Goal: Task Accomplishment & Management: Manage account settings

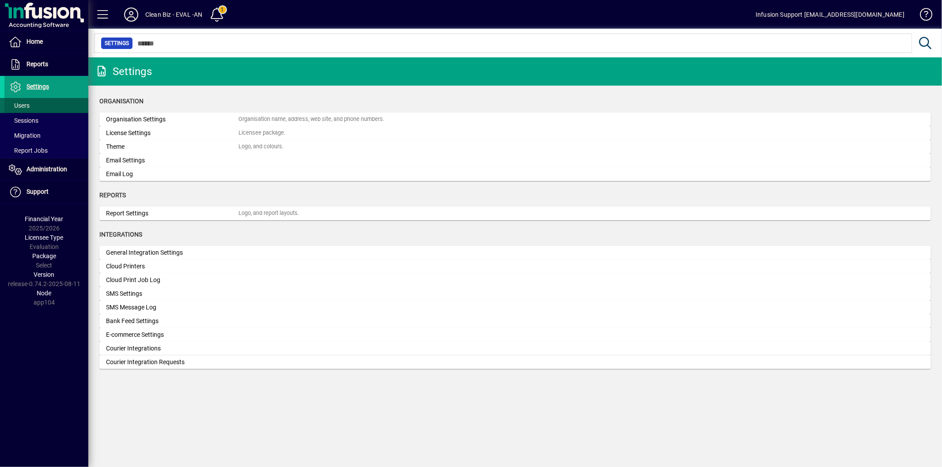
click at [28, 107] on span "Users" at bounding box center [19, 105] width 21 height 7
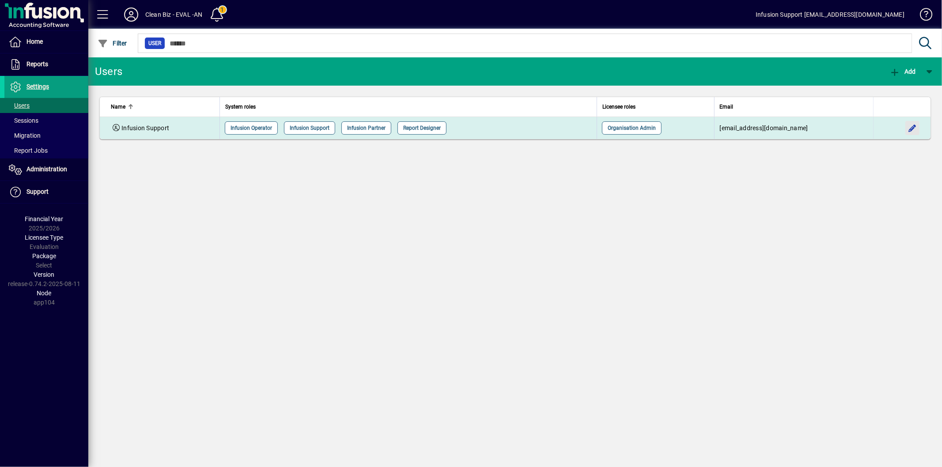
click at [916, 127] on span "button" at bounding box center [911, 127] width 21 height 21
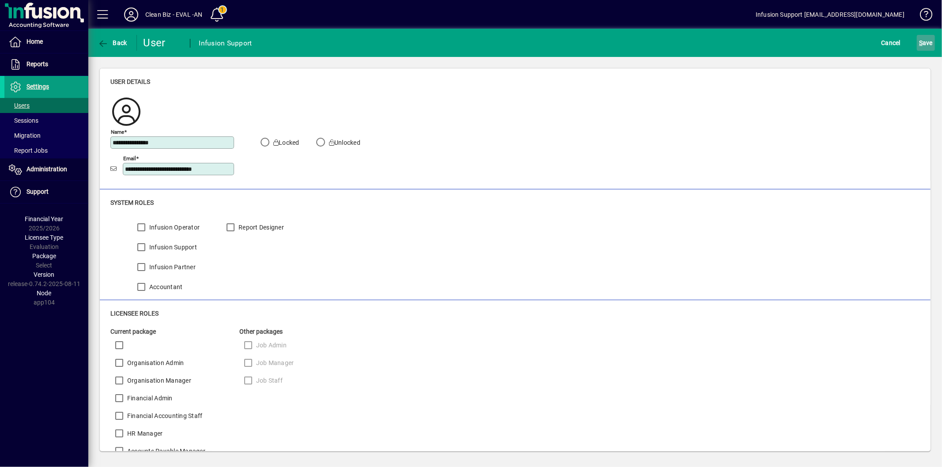
click at [924, 45] on span "S ave" at bounding box center [926, 43] width 14 height 14
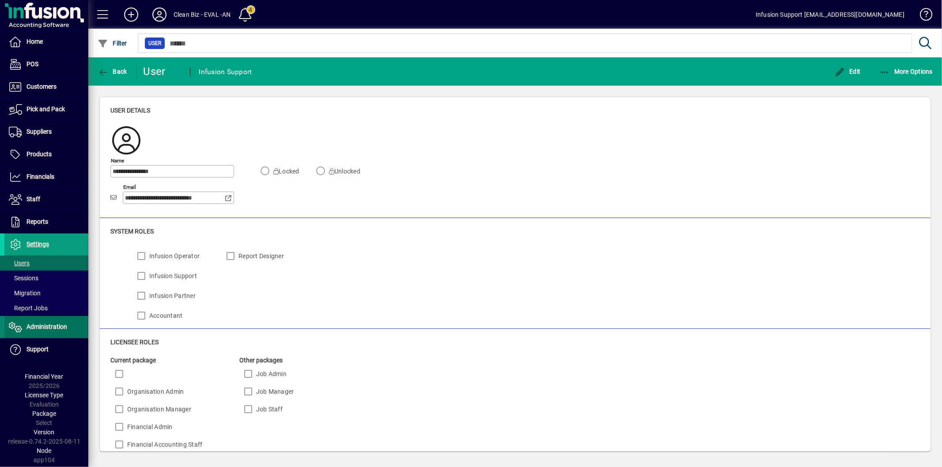
click at [41, 324] on span "Administration" at bounding box center [46, 326] width 41 height 7
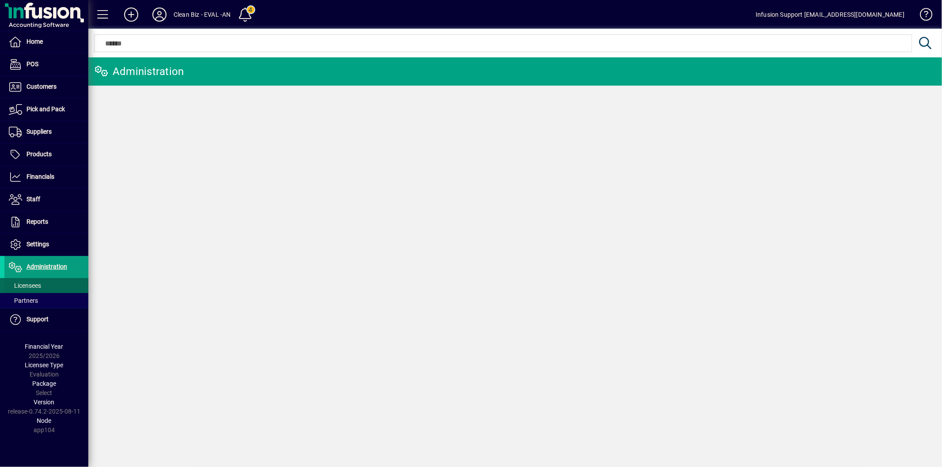
click at [25, 283] on span "Licensees" at bounding box center [25, 285] width 32 height 7
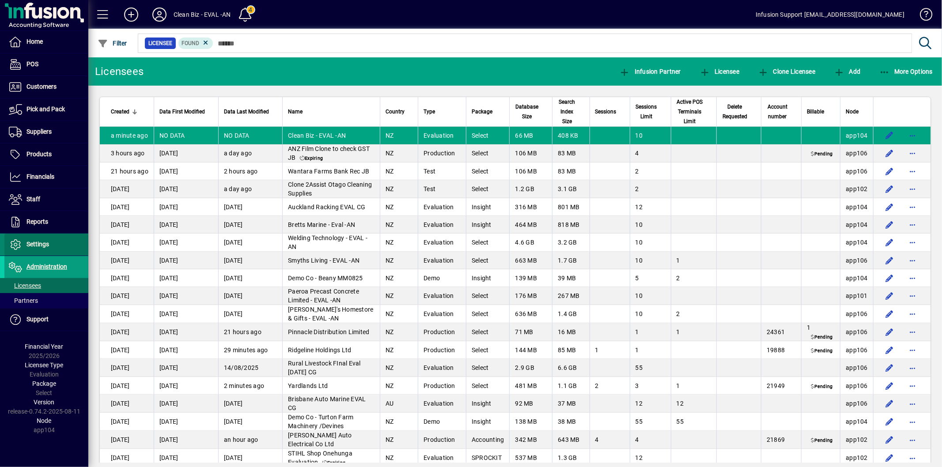
click at [41, 241] on span "Settings" at bounding box center [37, 244] width 23 height 7
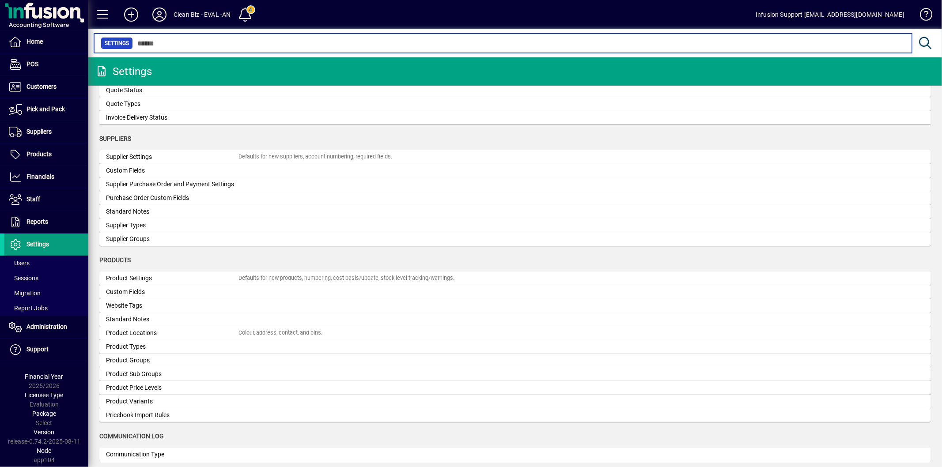
scroll to position [723, 0]
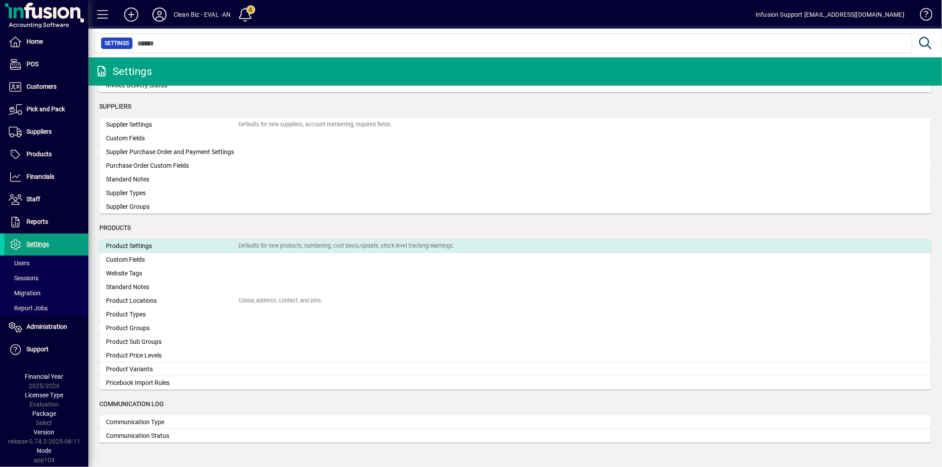
click at [199, 246] on div "Product Settings" at bounding box center [172, 245] width 132 height 9
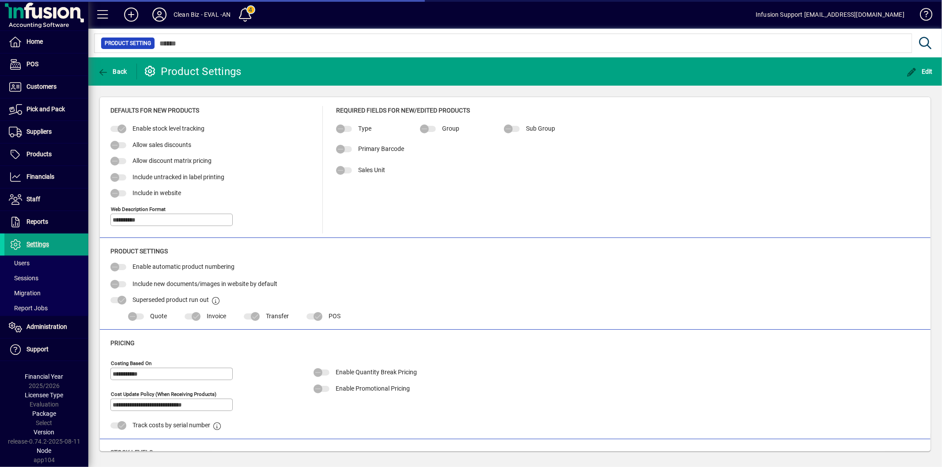
type input "**********"
click at [915, 75] on icon "button" at bounding box center [911, 72] width 11 height 9
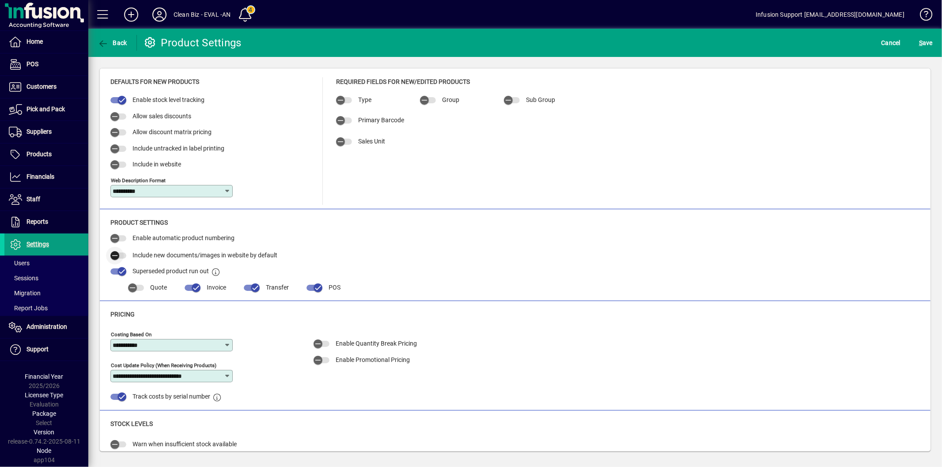
click at [122, 254] on span "button" at bounding box center [115, 256] width 18 height 18
click at [930, 39] on span "S ave" at bounding box center [926, 43] width 14 height 14
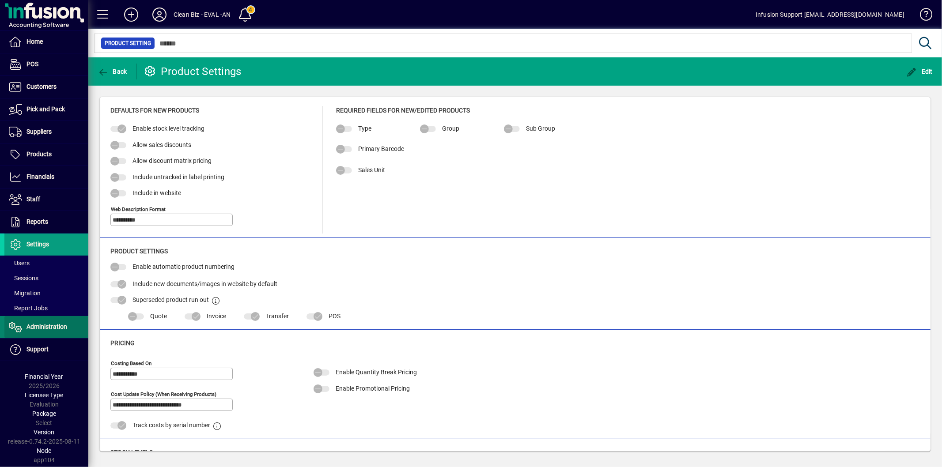
click at [49, 329] on span "Administration" at bounding box center [46, 326] width 41 height 7
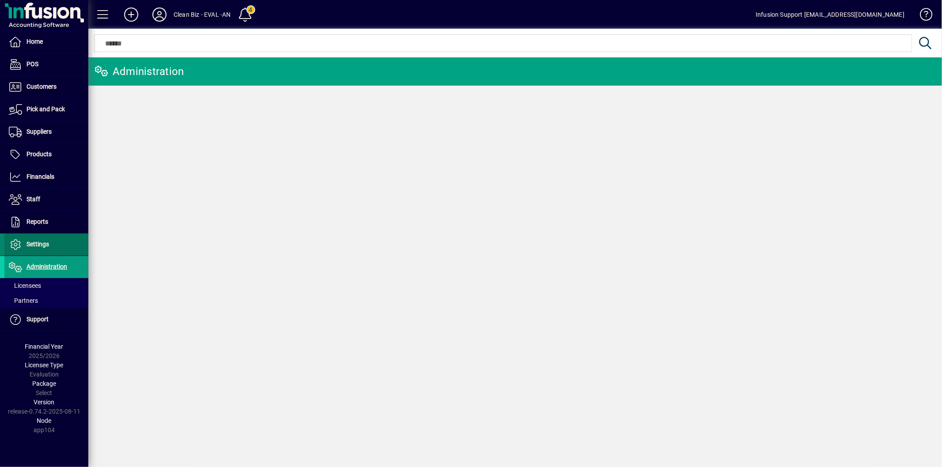
click at [37, 248] on span "Settings" at bounding box center [37, 244] width 23 height 7
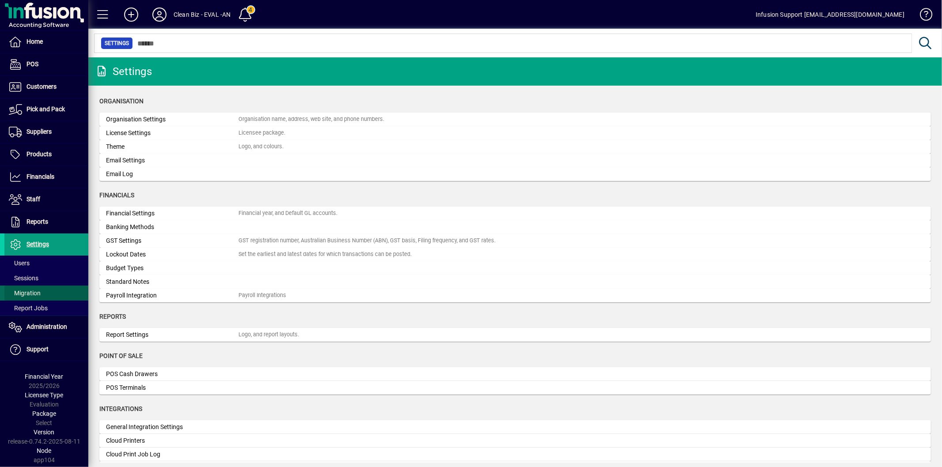
click at [30, 292] on span "Migration" at bounding box center [25, 293] width 32 height 7
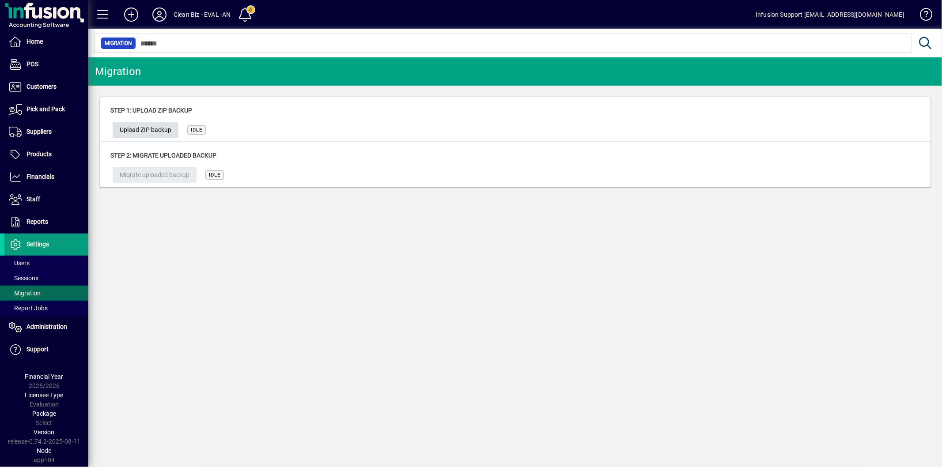
click at [156, 126] on span "Upload ZIP backup" at bounding box center [146, 130] width 52 height 15
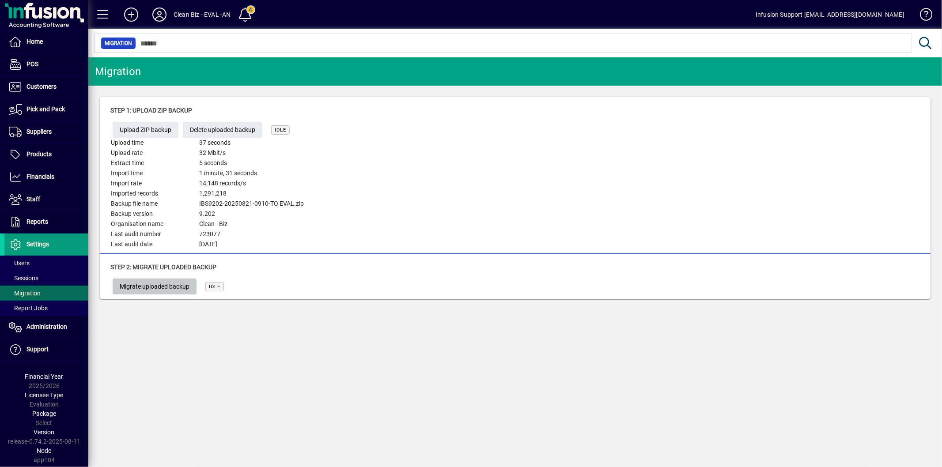
click at [166, 290] on span "Migrate uploaded backup" at bounding box center [155, 286] width 70 height 15
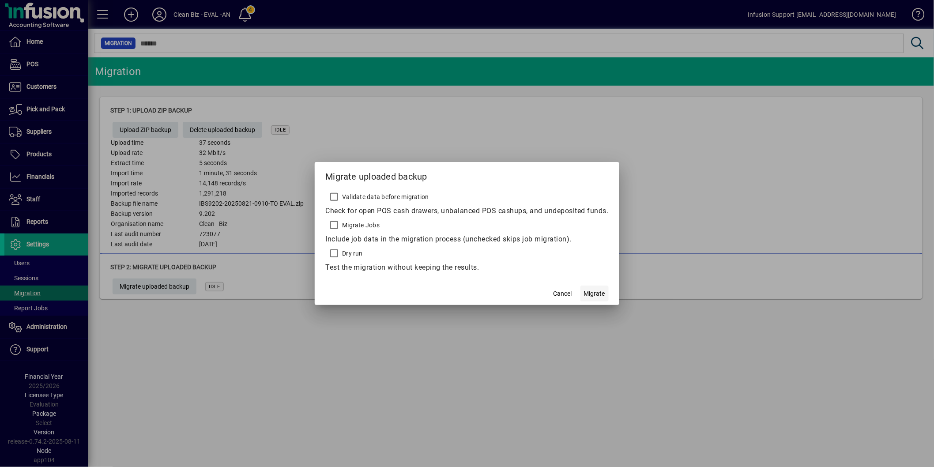
click at [593, 294] on span "Migrate" at bounding box center [594, 293] width 21 height 9
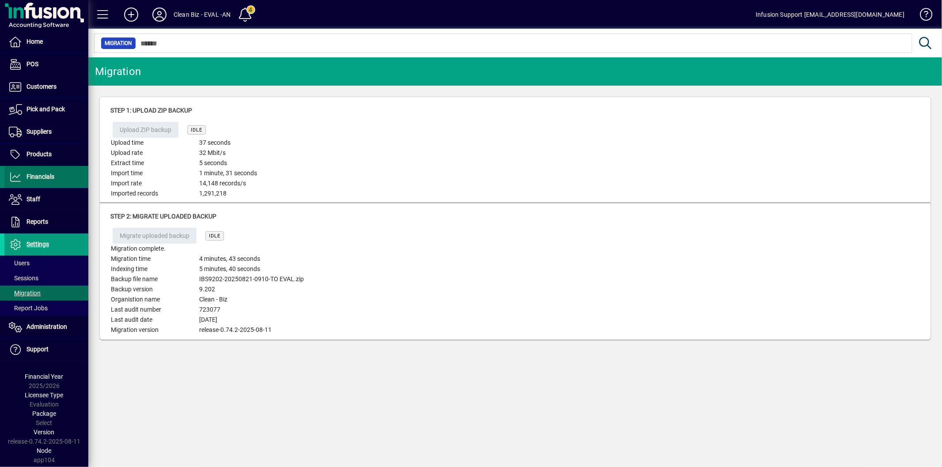
click at [41, 178] on span "Financials" at bounding box center [40, 176] width 28 height 7
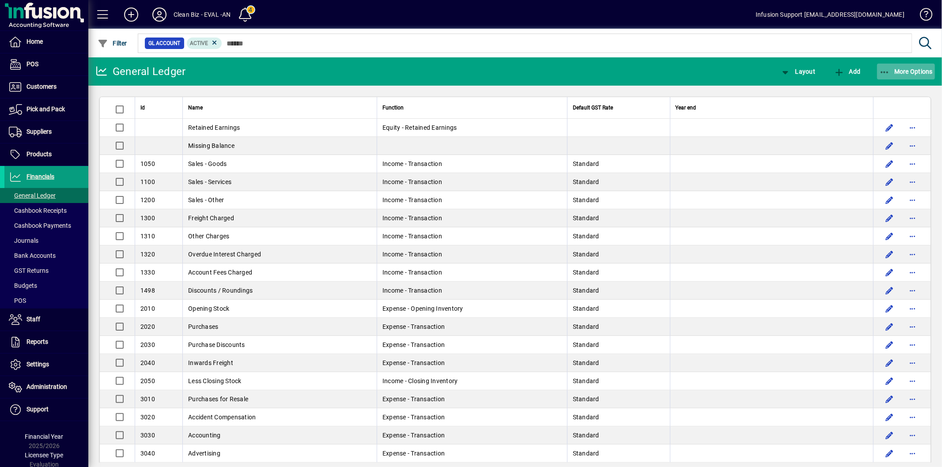
click at [894, 76] on span "button" at bounding box center [906, 71] width 58 height 21
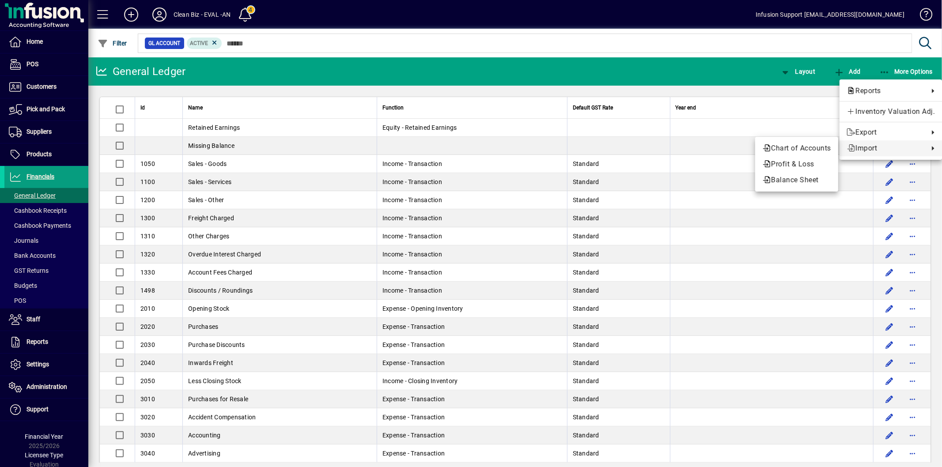
click at [693, 64] on div at bounding box center [471, 233] width 942 height 467
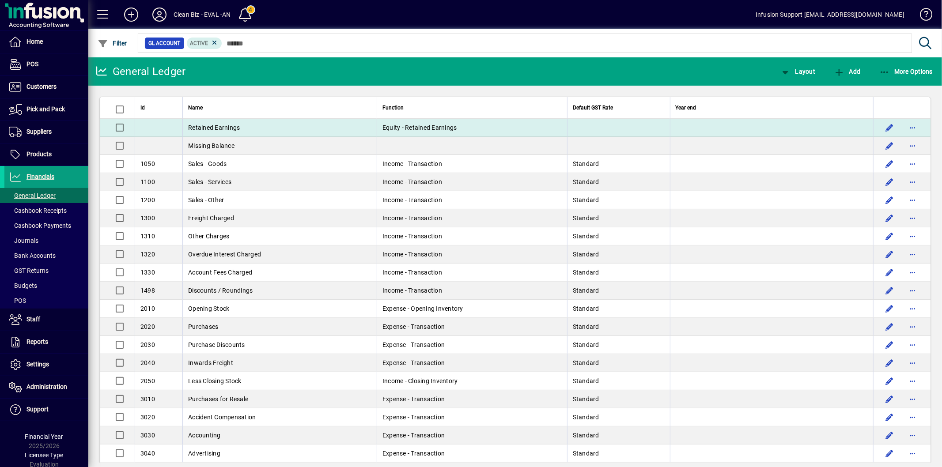
click at [210, 124] on span "Retained Earnings" at bounding box center [214, 127] width 52 height 7
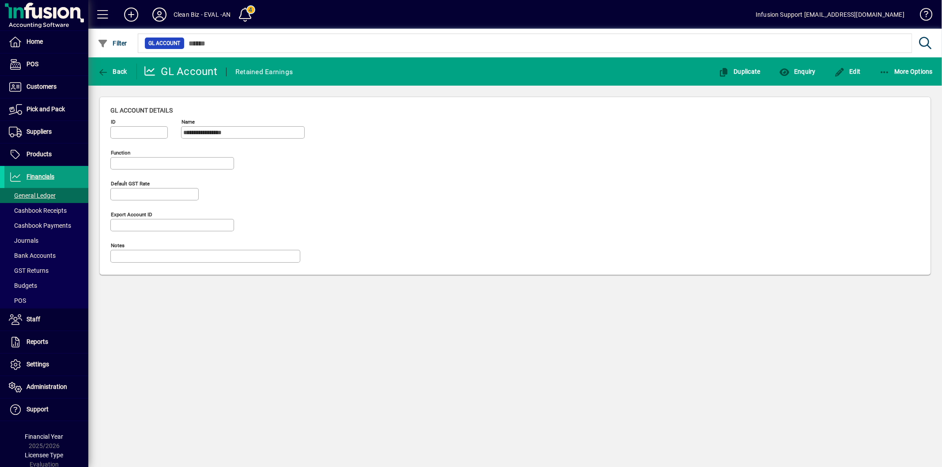
type input "**********"
drag, startPoint x: 850, startPoint y: 68, endPoint x: 639, endPoint y: 113, distance: 215.9
click at [850, 68] on span "Edit" at bounding box center [847, 71] width 26 height 7
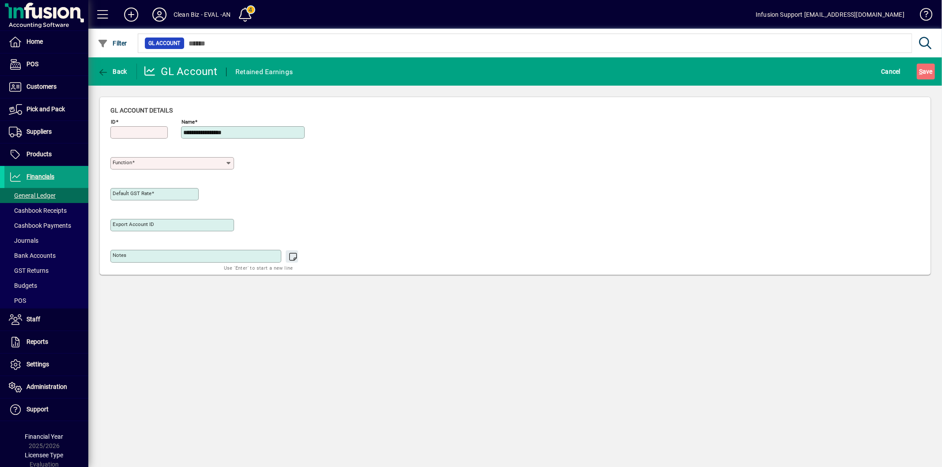
type input "**********"
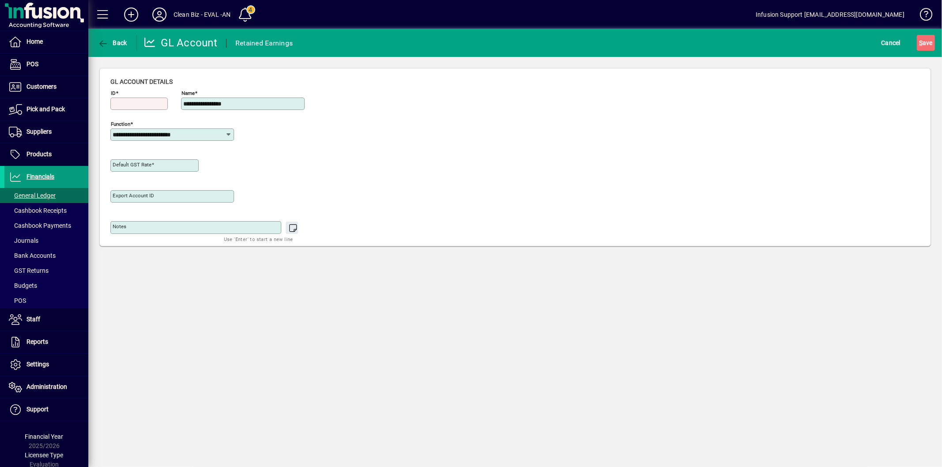
click at [137, 98] on div "ID" at bounding box center [138, 104] width 57 height 12
click at [137, 101] on input "ID" at bounding box center [140, 103] width 55 height 7
type input "****"
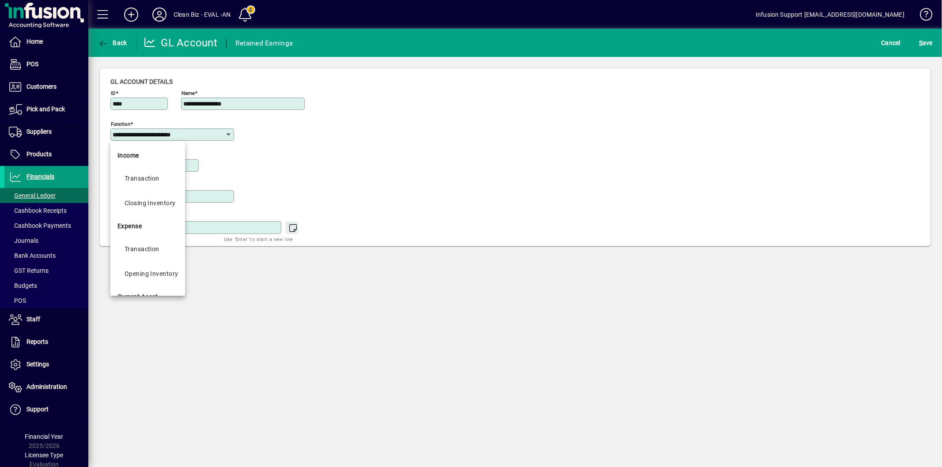
click at [152, 136] on input "**********" at bounding box center [169, 134] width 113 height 7
click at [146, 173] on div "Transaction" at bounding box center [141, 178] width 35 height 11
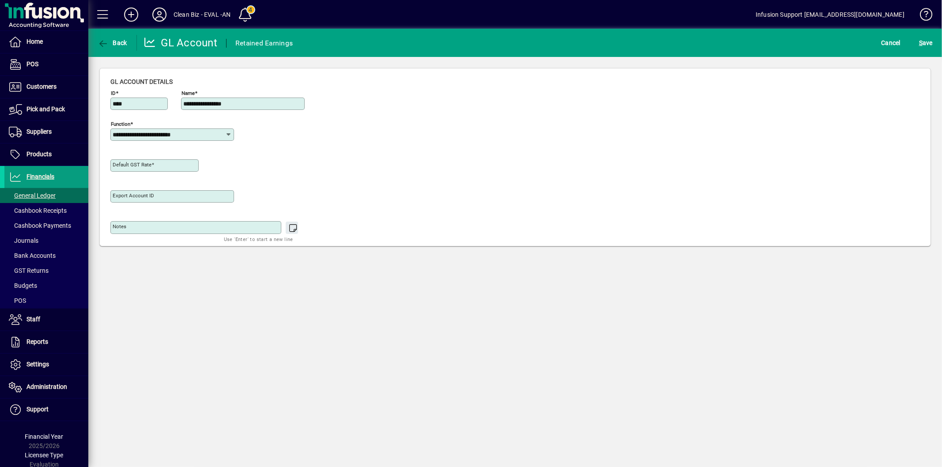
type input "**********"
click at [177, 137] on input "**********" at bounding box center [169, 134] width 113 height 7
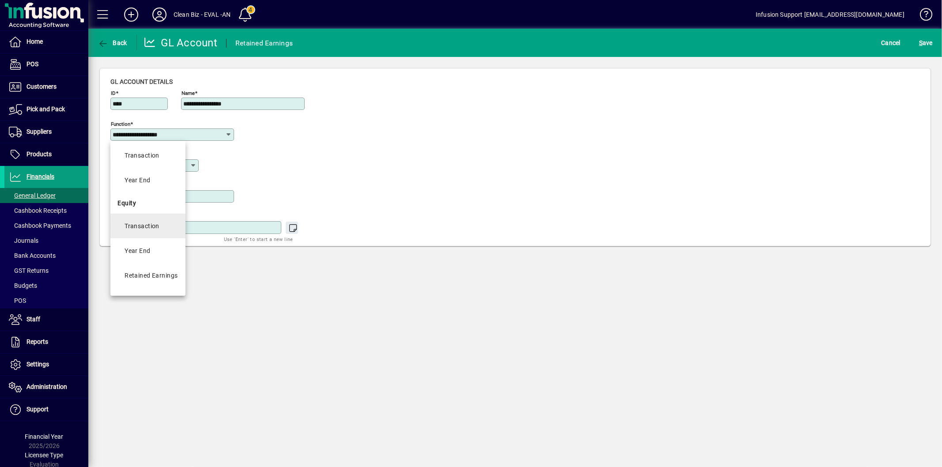
scroll to position [467, 0]
click at [163, 259] on div "Retained Earnings" at bounding box center [150, 255] width 53 height 11
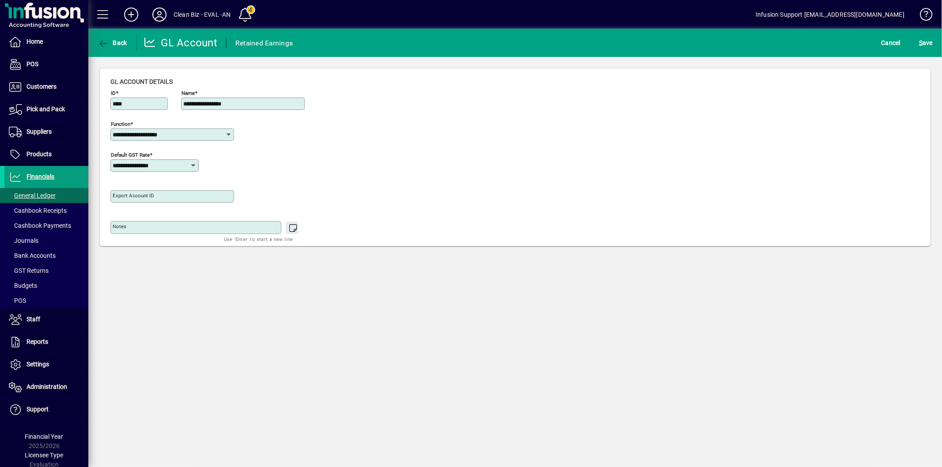
type input "**********"
click at [926, 42] on span "S ave" at bounding box center [926, 43] width 14 height 14
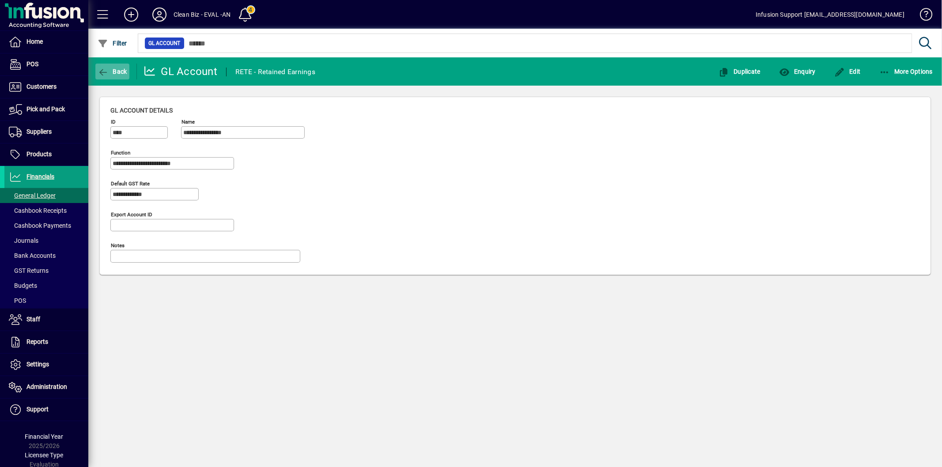
click at [109, 64] on span "button" at bounding box center [112, 71] width 34 height 21
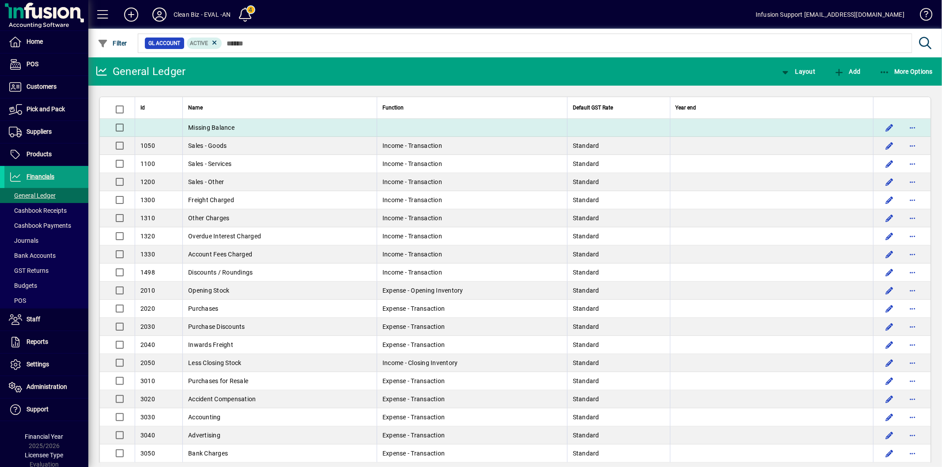
click at [298, 124] on td "Missing Balance" at bounding box center [279, 128] width 194 height 18
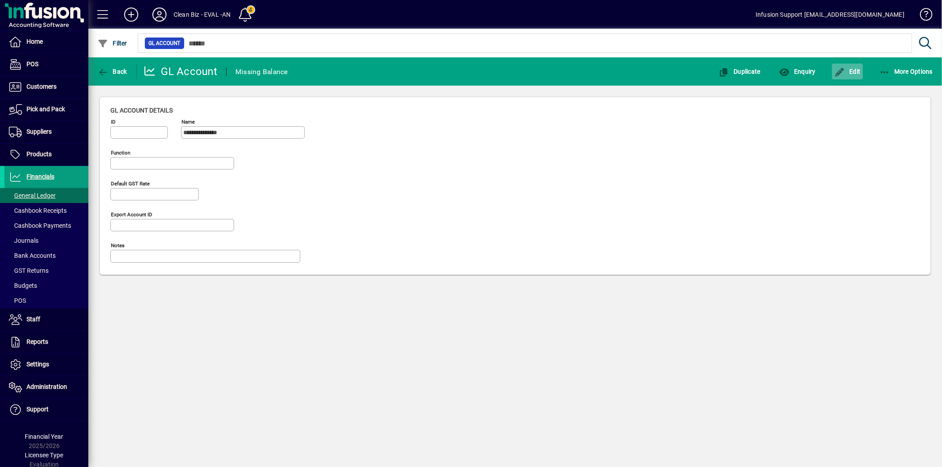
click at [849, 72] on span "Edit" at bounding box center [847, 71] width 26 height 7
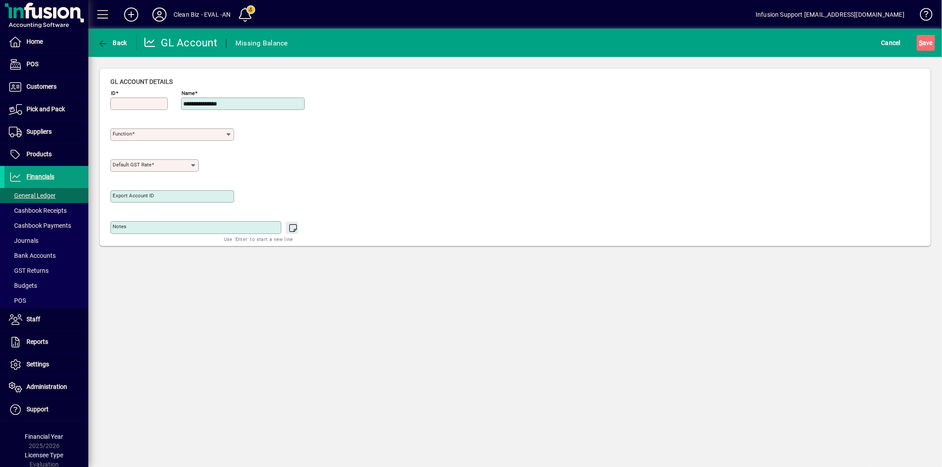
click at [140, 100] on input "ID" at bounding box center [140, 103] width 55 height 7
type input "****"
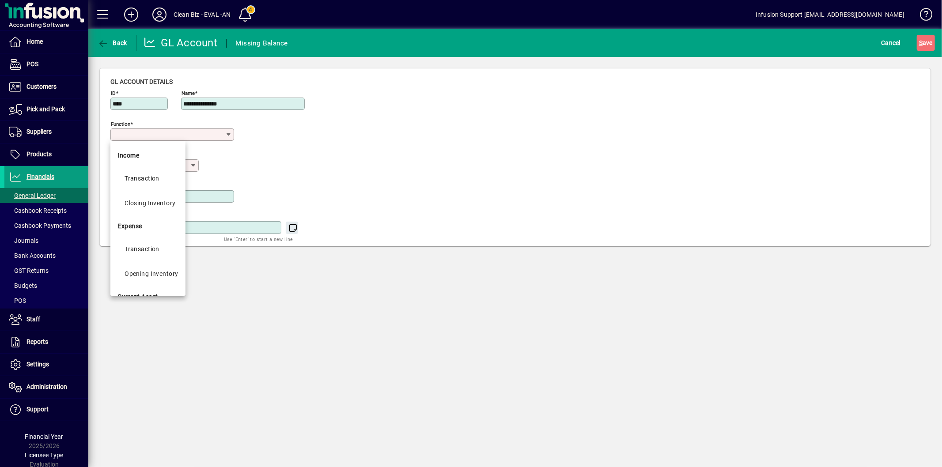
click at [178, 135] on input "Function" at bounding box center [169, 134] width 113 height 7
click at [159, 198] on mat-option "Transaction" at bounding box center [147, 206] width 75 height 25
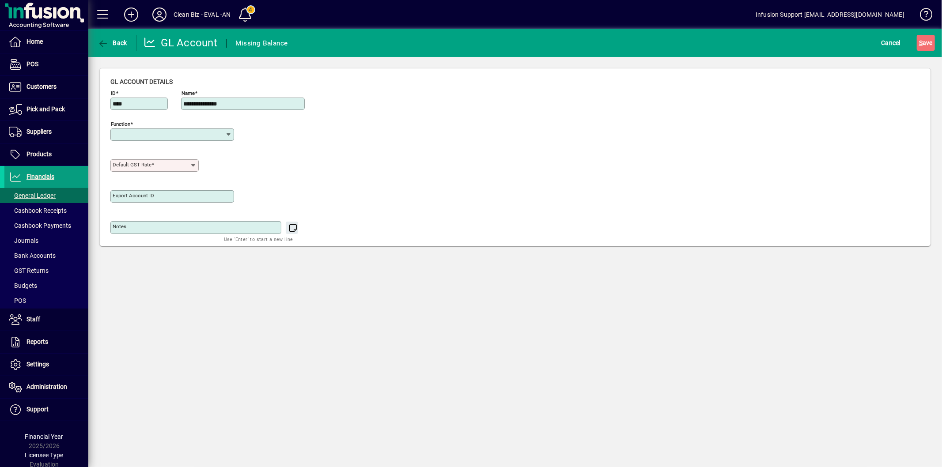
type input "**********"
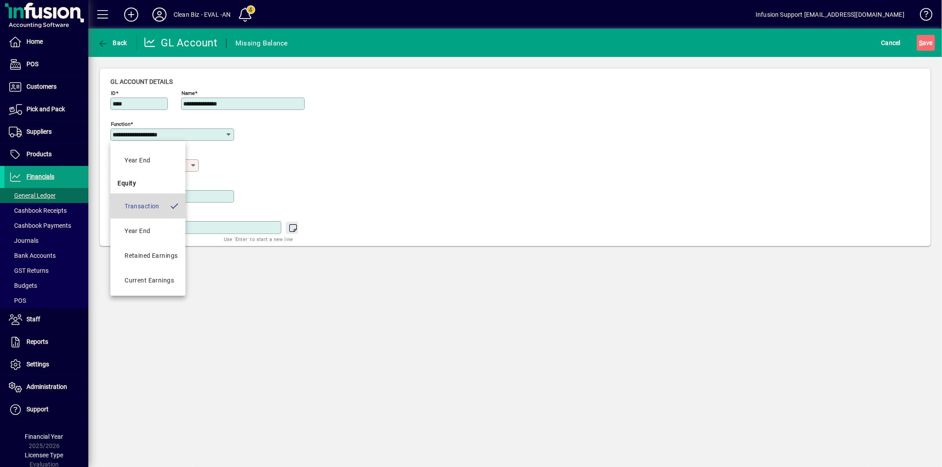
type input "**********"
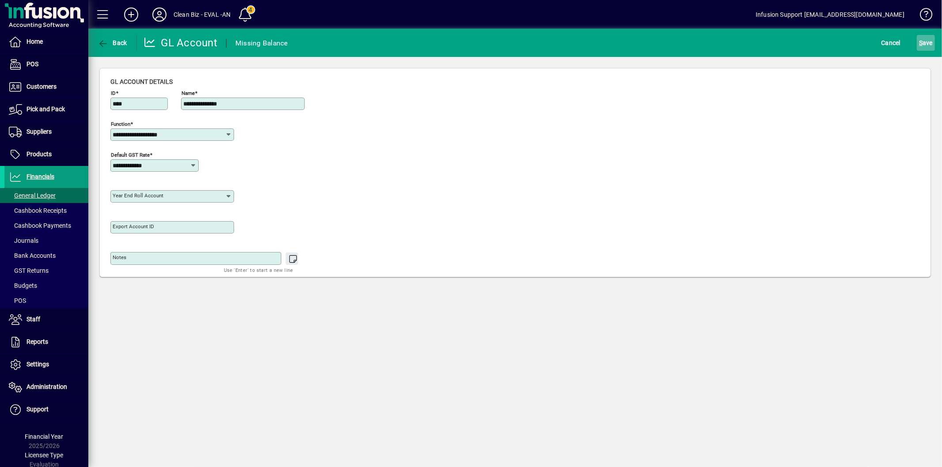
click at [930, 45] on span "S ave" at bounding box center [926, 43] width 14 height 14
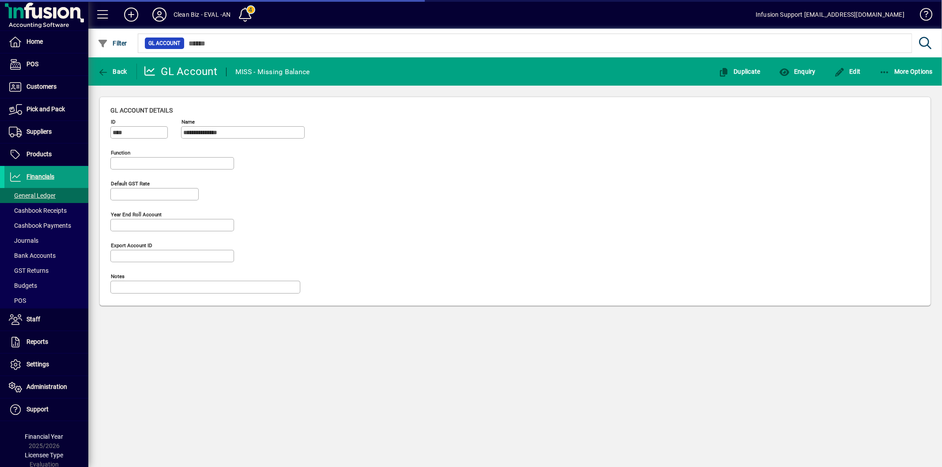
type input "**********"
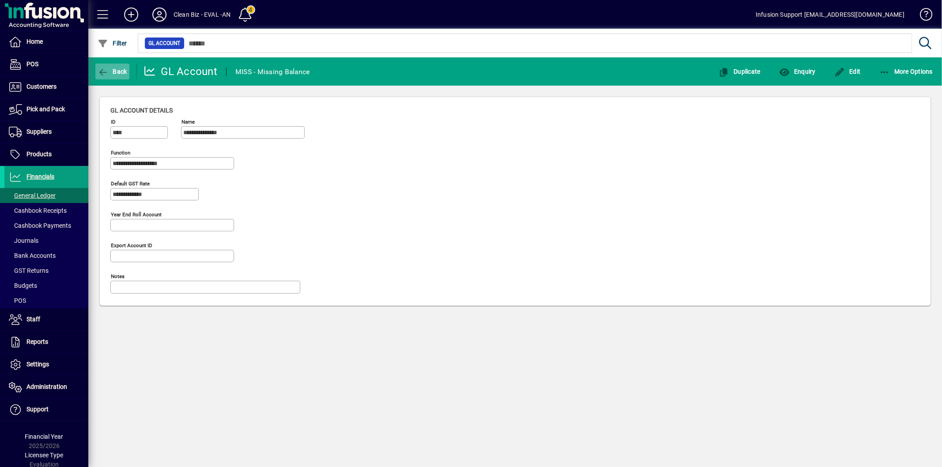
click at [100, 68] on icon "button" at bounding box center [103, 72] width 11 height 9
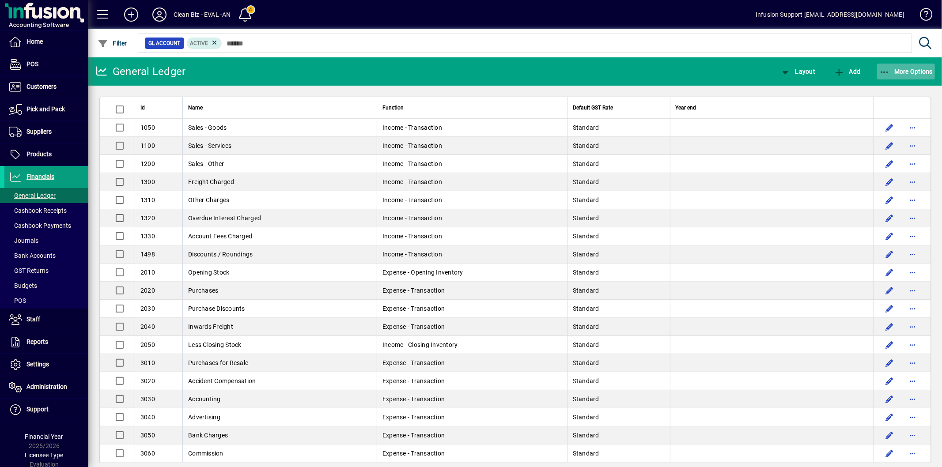
click at [894, 73] on span "More Options" at bounding box center [906, 71] width 54 height 7
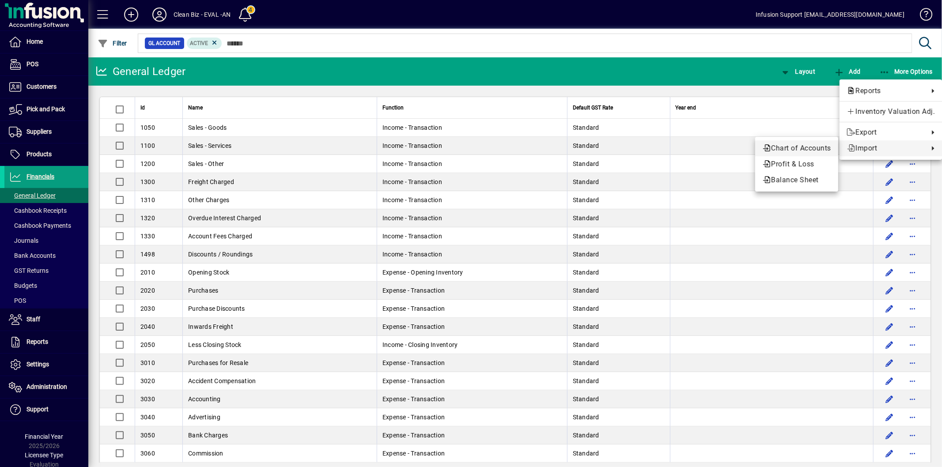
click at [788, 148] on span "Chart of Accounts" at bounding box center [796, 148] width 69 height 11
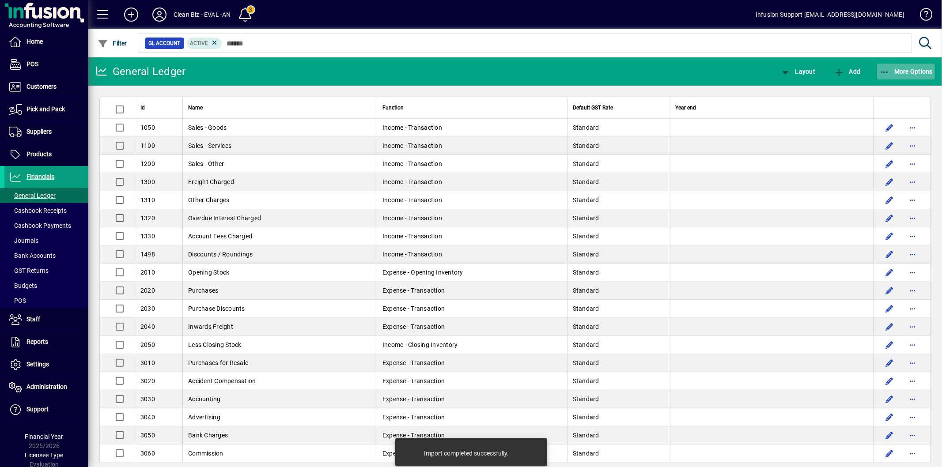
click at [895, 71] on span "More Options" at bounding box center [906, 71] width 54 height 7
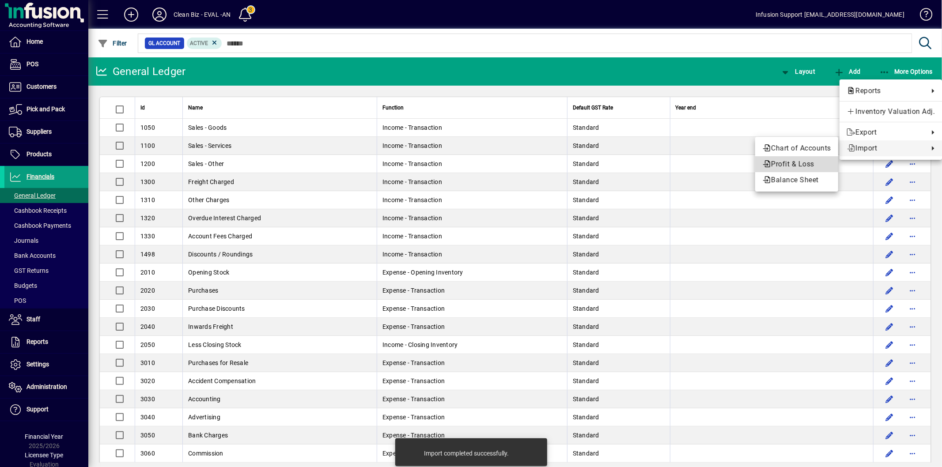
click at [794, 159] on span "Profit & Loss" at bounding box center [796, 164] width 69 height 11
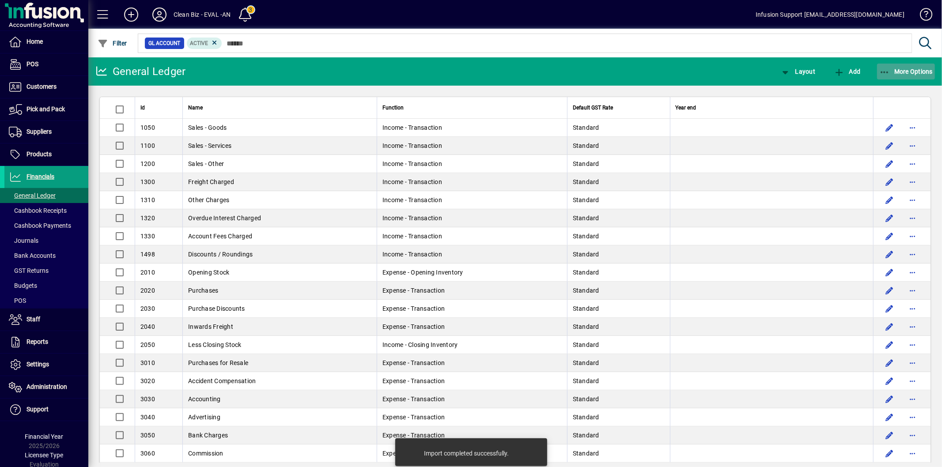
click at [886, 73] on icon "button" at bounding box center [884, 72] width 11 height 9
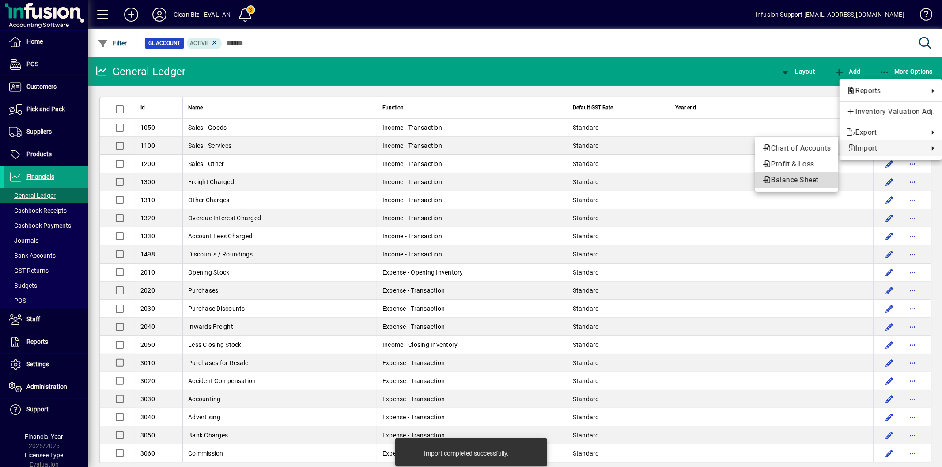
click at [794, 180] on span "Balance Sheet" at bounding box center [796, 180] width 69 height 11
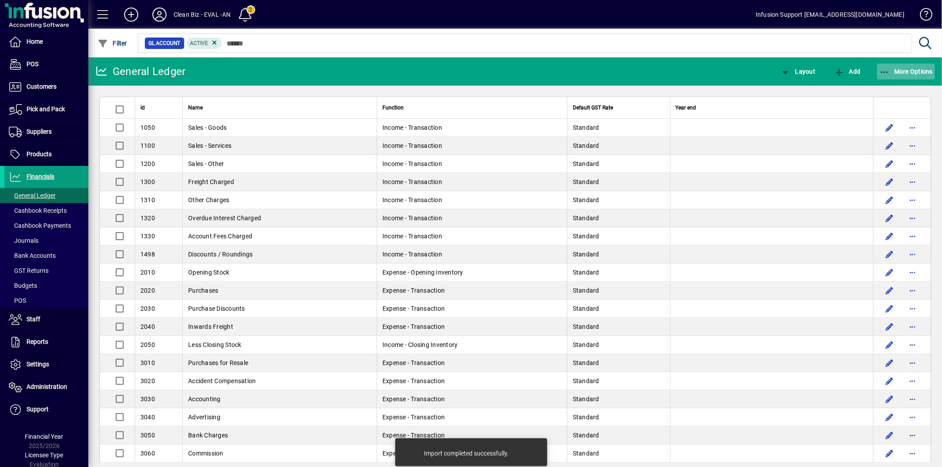
click at [890, 68] on span "More Options" at bounding box center [906, 71] width 54 height 7
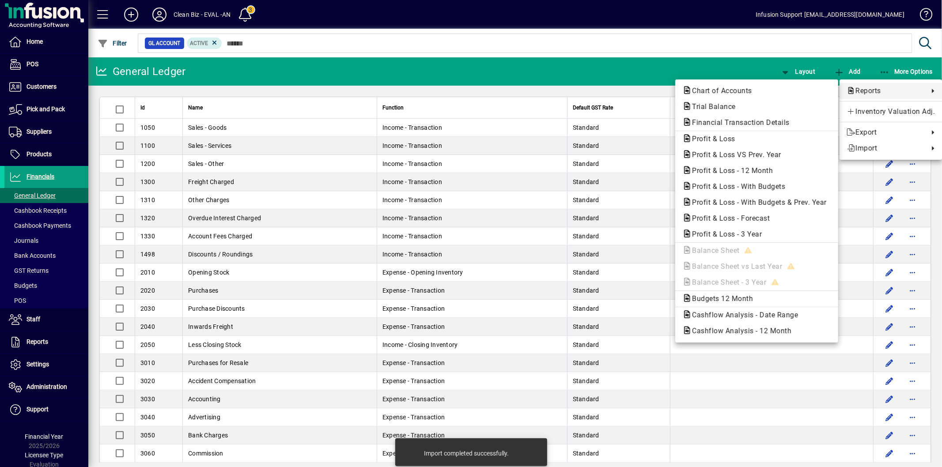
click at [798, 72] on div at bounding box center [471, 233] width 942 height 467
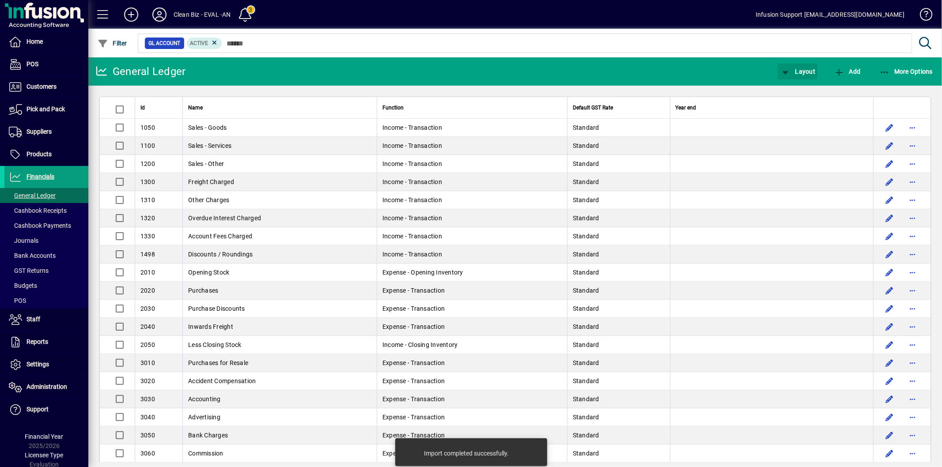
click at [798, 72] on span "Layout" at bounding box center [797, 71] width 35 height 7
click at [802, 124] on span "Balance Sheet" at bounding box center [807, 122] width 57 height 11
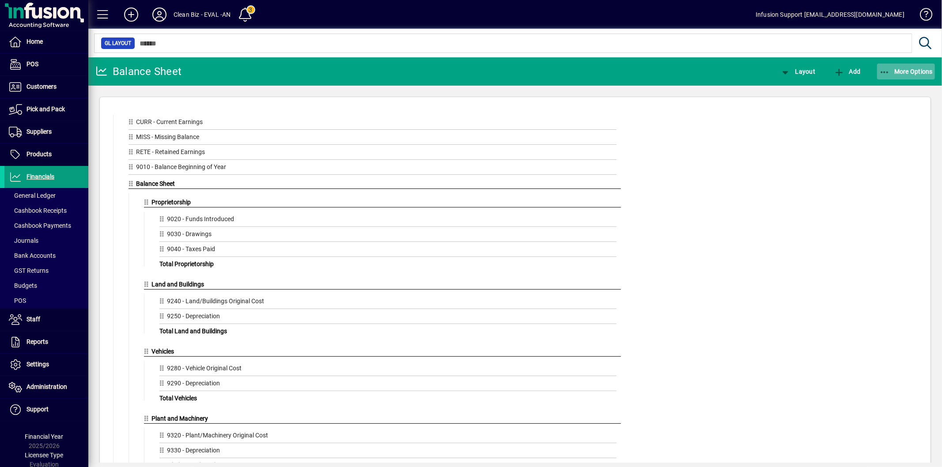
click at [894, 74] on span "button" at bounding box center [906, 71] width 58 height 21
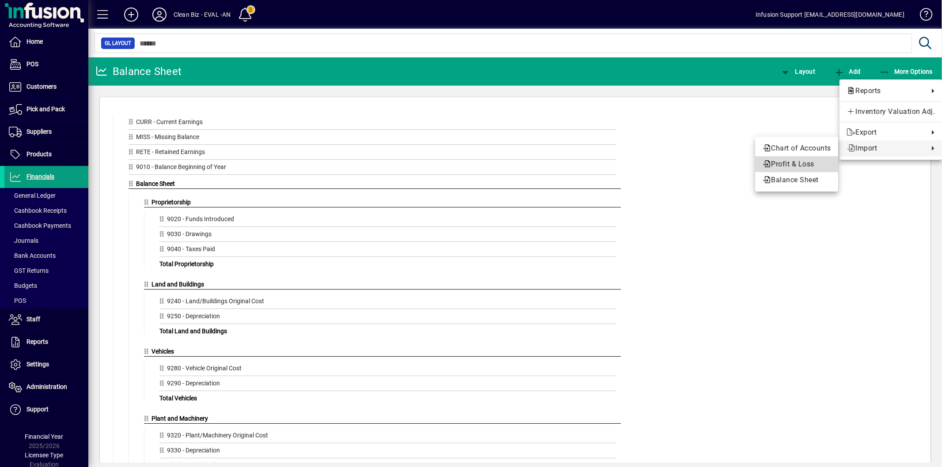
click at [796, 162] on span "Profit & Loss" at bounding box center [796, 164] width 69 height 11
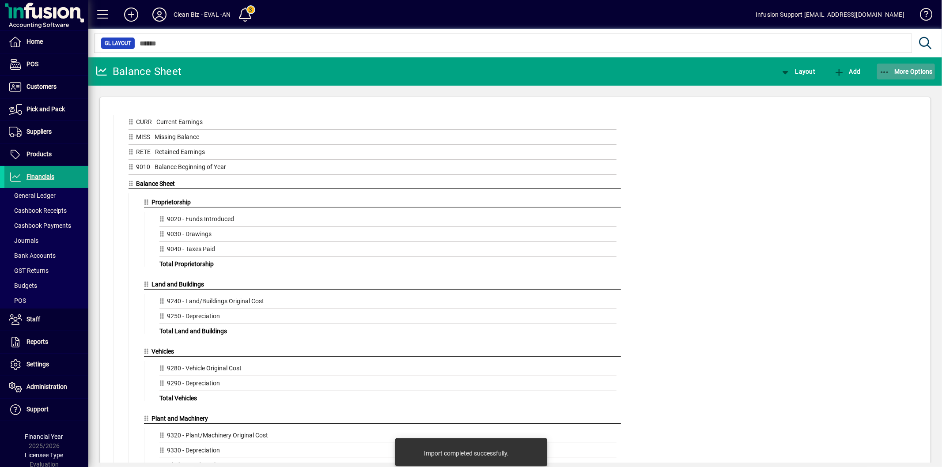
click at [902, 72] on span "More Options" at bounding box center [906, 71] width 54 height 7
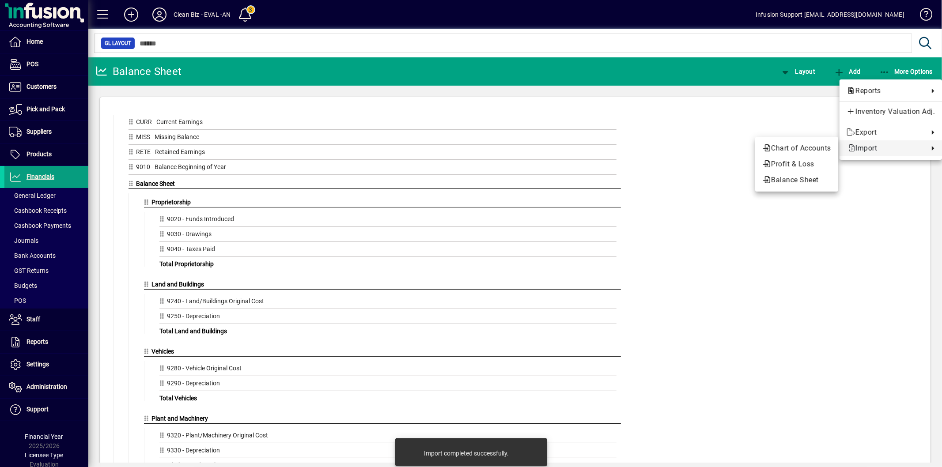
click at [870, 146] on span "Import" at bounding box center [885, 148] width 78 height 11
click at [797, 179] on span "Balance Sheet" at bounding box center [796, 180] width 69 height 11
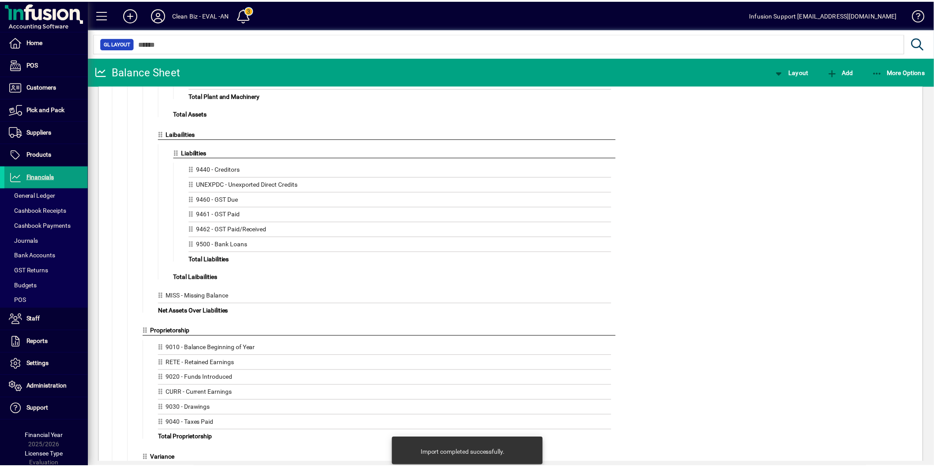
scroll to position [475, 0]
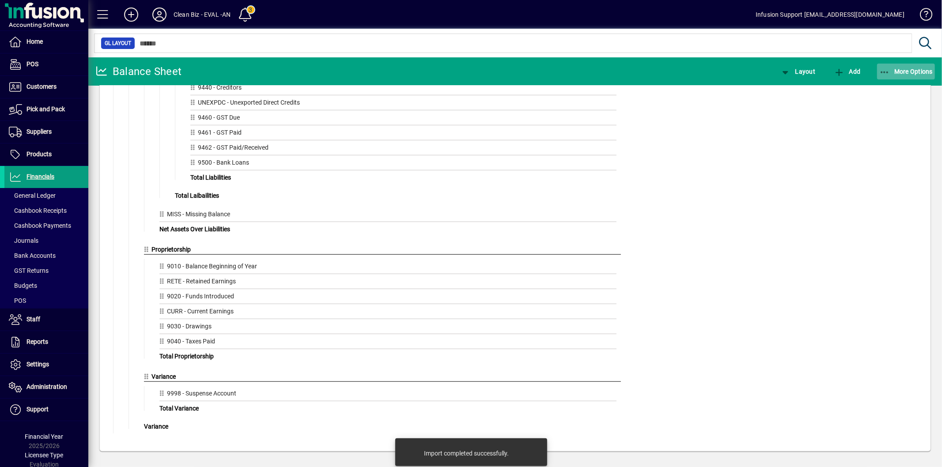
click at [880, 72] on icon "button" at bounding box center [884, 72] width 11 height 9
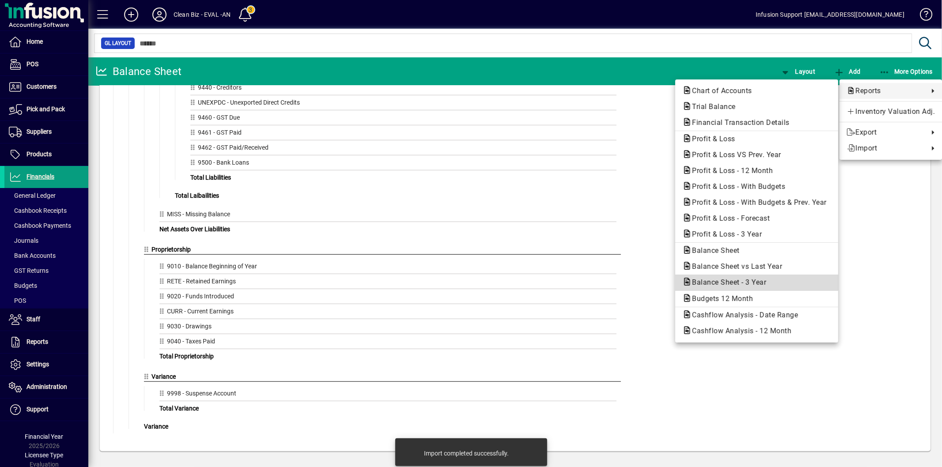
click at [747, 280] on span "Balance Sheet - 3 Year" at bounding box center [726, 282] width 88 height 8
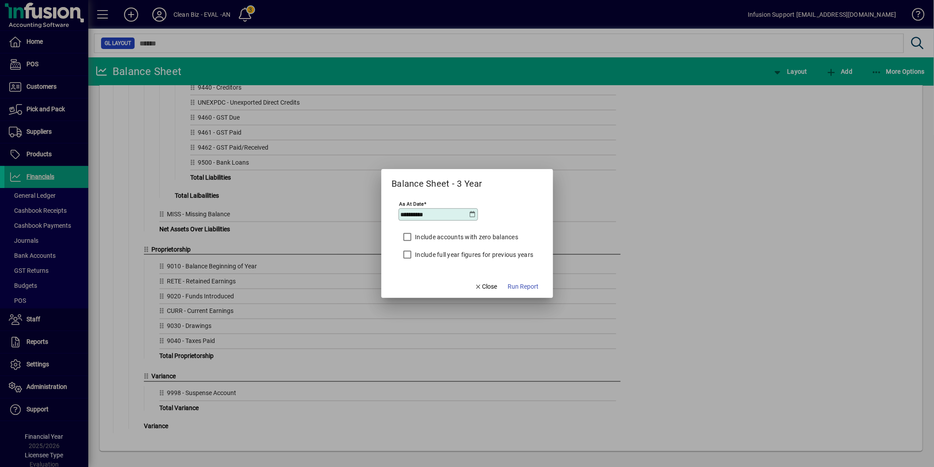
click at [460, 251] on label "Include full year figures for previous years" at bounding box center [474, 254] width 120 height 9
drag, startPoint x: 550, startPoint y: 298, endPoint x: 535, endPoint y: 291, distance: 16.6
click at [549, 298] on div at bounding box center [467, 233] width 934 height 467
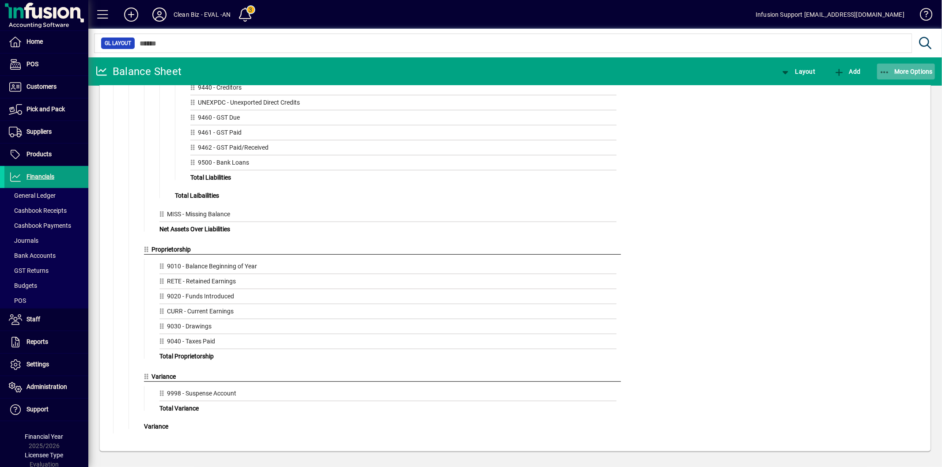
click at [932, 69] on span "button" at bounding box center [906, 71] width 58 height 21
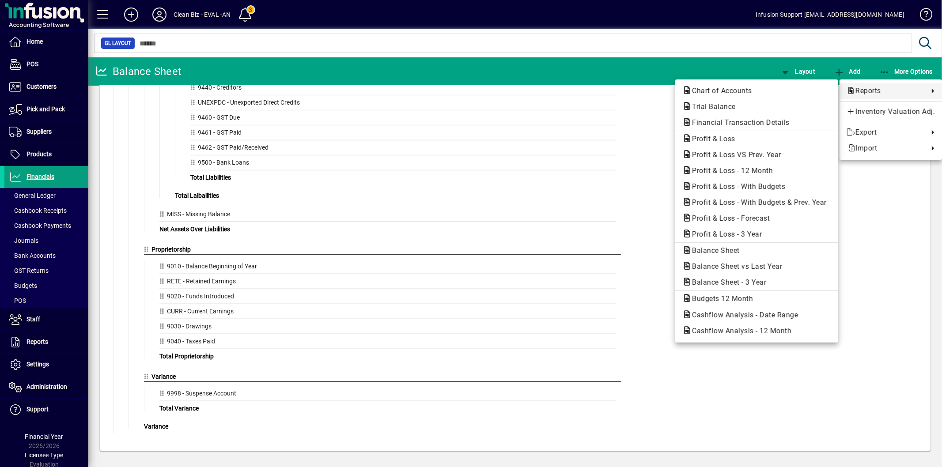
click at [748, 283] on span "Balance Sheet - 3 Year" at bounding box center [726, 282] width 88 height 8
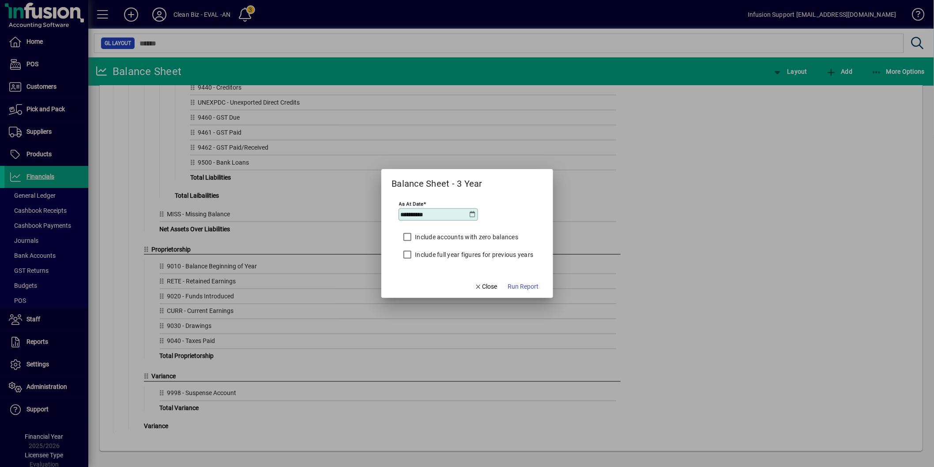
click at [517, 252] on label "Include full year figures for previous years" at bounding box center [474, 254] width 120 height 9
click at [533, 289] on span "Run Report" at bounding box center [523, 286] width 31 height 9
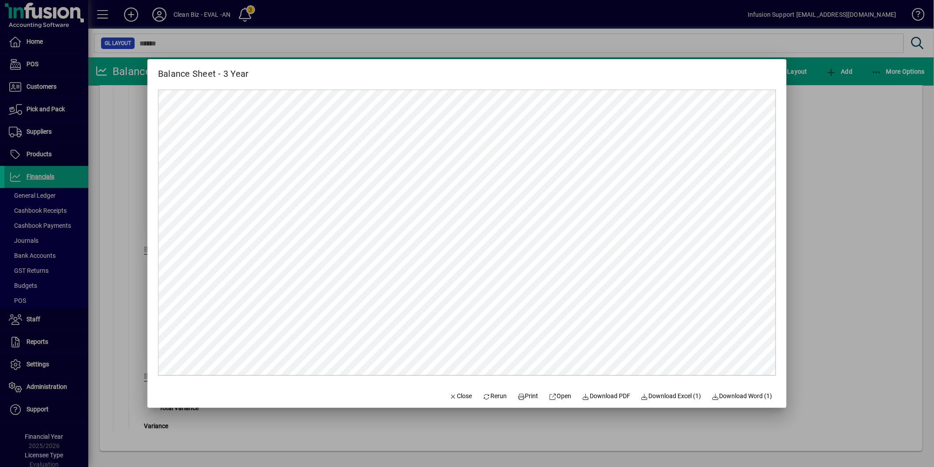
scroll to position [0, 0]
click at [601, 393] on span "Download PDF" at bounding box center [606, 396] width 49 height 9
click at [452, 397] on span "Close" at bounding box center [460, 396] width 23 height 9
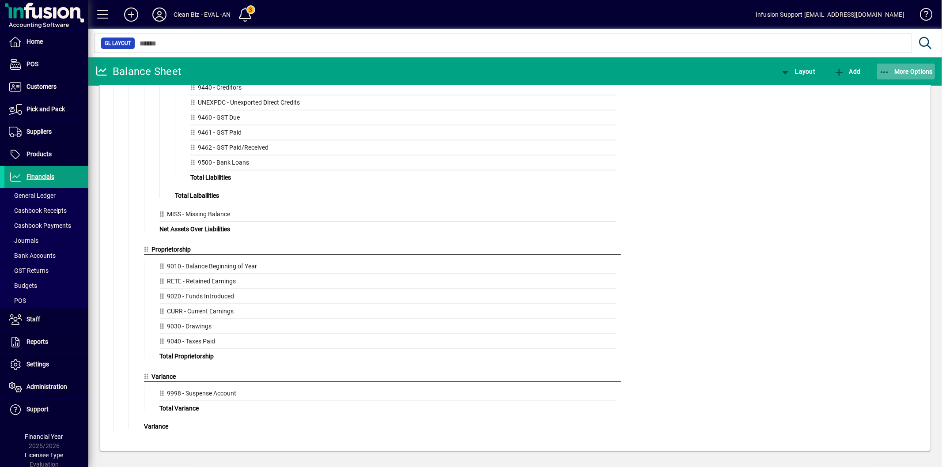
click at [900, 68] on span "More Options" at bounding box center [906, 71] width 54 height 7
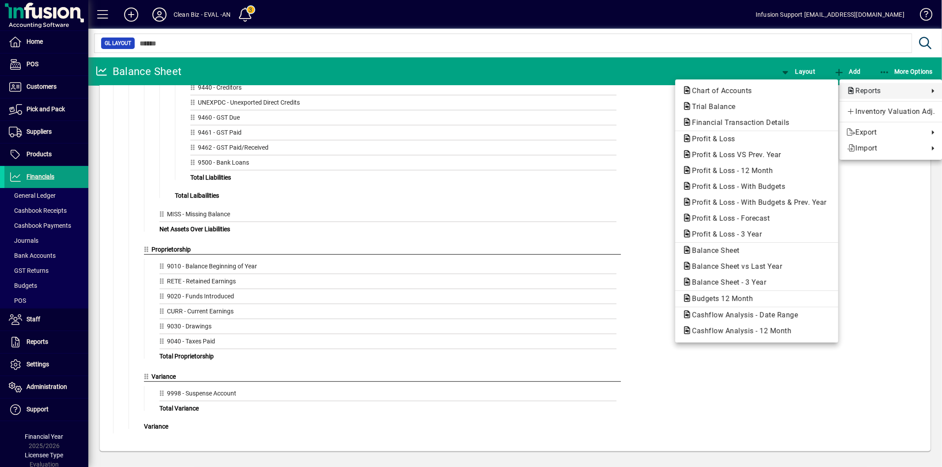
click at [860, 91] on span "Reports" at bounding box center [885, 91] width 78 height 11
click at [729, 235] on span "Profit & Loss - 3 Year" at bounding box center [724, 234] width 84 height 8
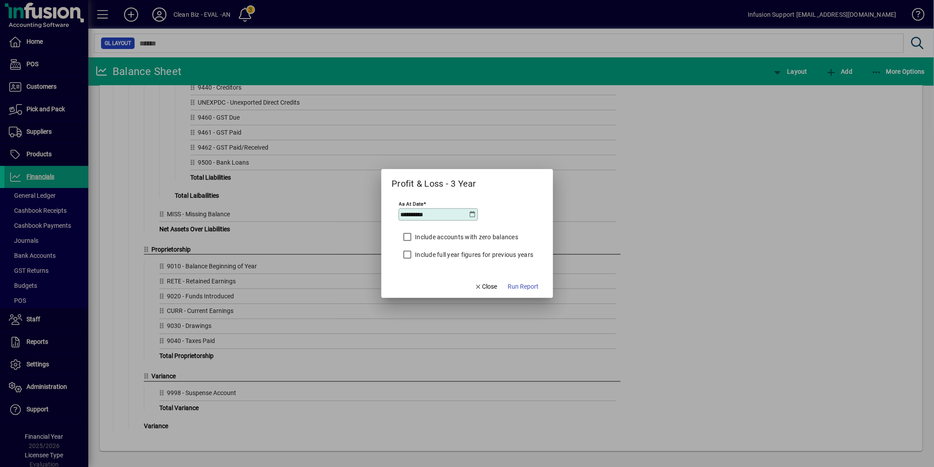
click at [416, 252] on label "Include full year figures for previous years" at bounding box center [474, 254] width 120 height 9
click at [520, 287] on span "Run Report" at bounding box center [523, 286] width 31 height 9
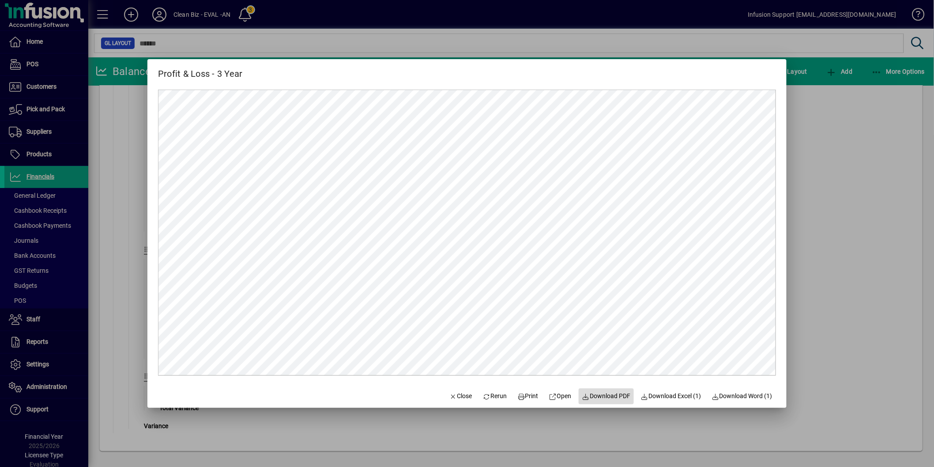
click at [592, 396] on span "Download PDF" at bounding box center [606, 396] width 49 height 9
click at [459, 398] on span "Close" at bounding box center [460, 396] width 23 height 9
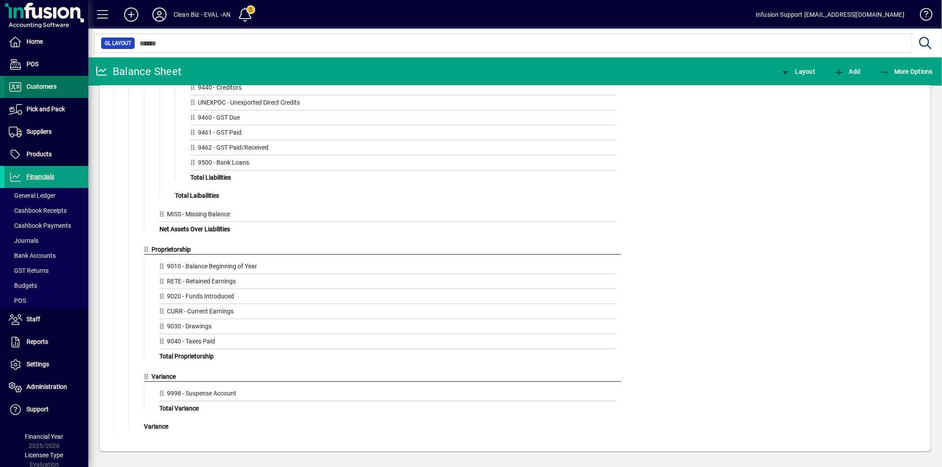
click at [69, 87] on span at bounding box center [46, 86] width 84 height 21
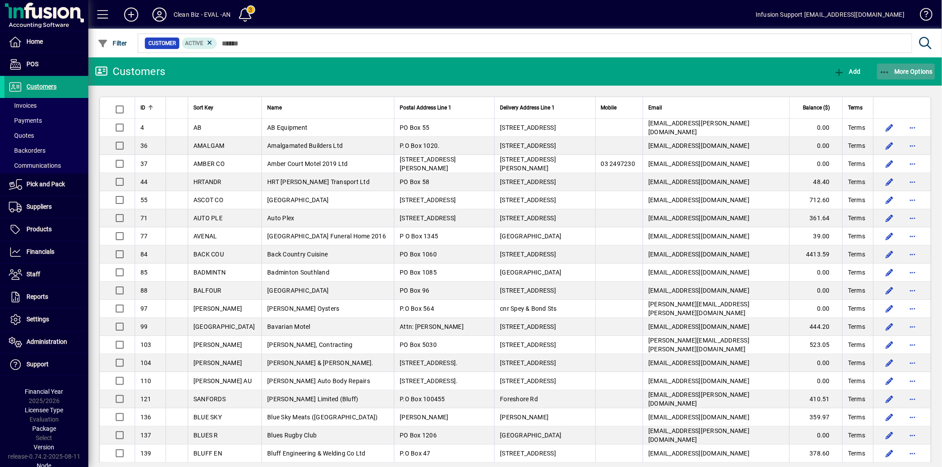
click at [890, 71] on span "More Options" at bounding box center [906, 71] width 54 height 7
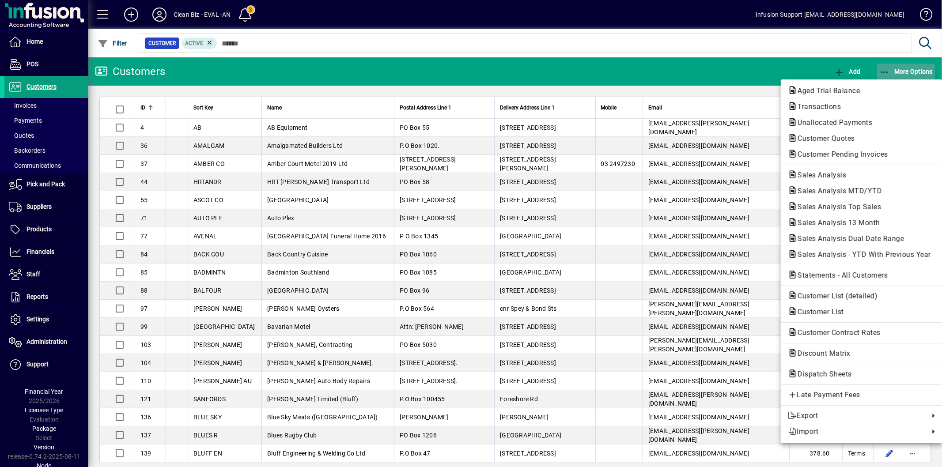
click at [889, 71] on div at bounding box center [471, 233] width 942 height 467
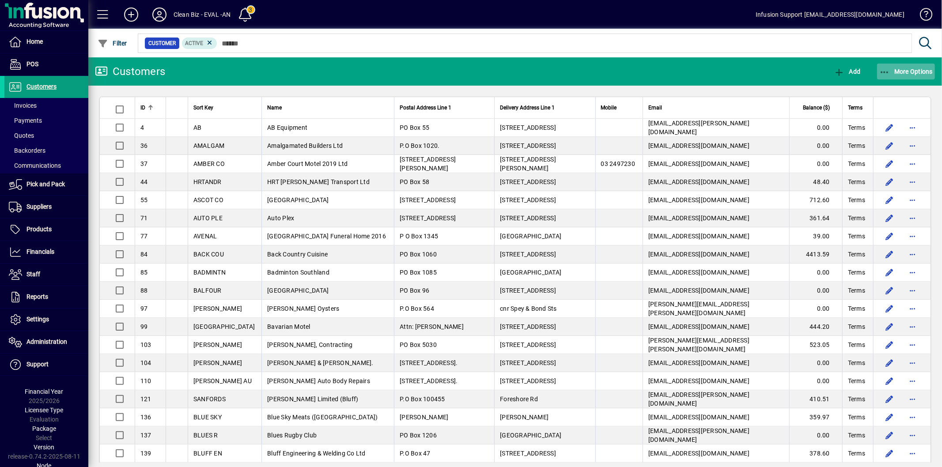
click at [893, 74] on span "More Options" at bounding box center [906, 71] width 54 height 7
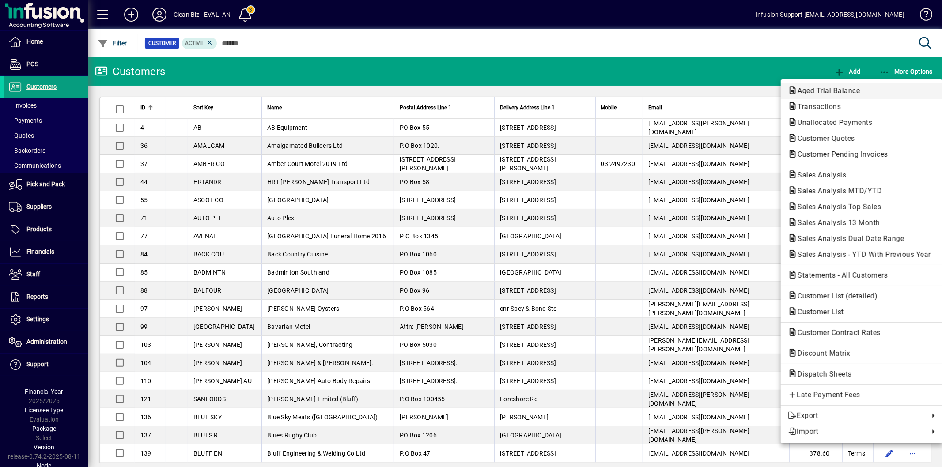
click at [847, 90] on span "Aged Trial Balance" at bounding box center [826, 91] width 76 height 8
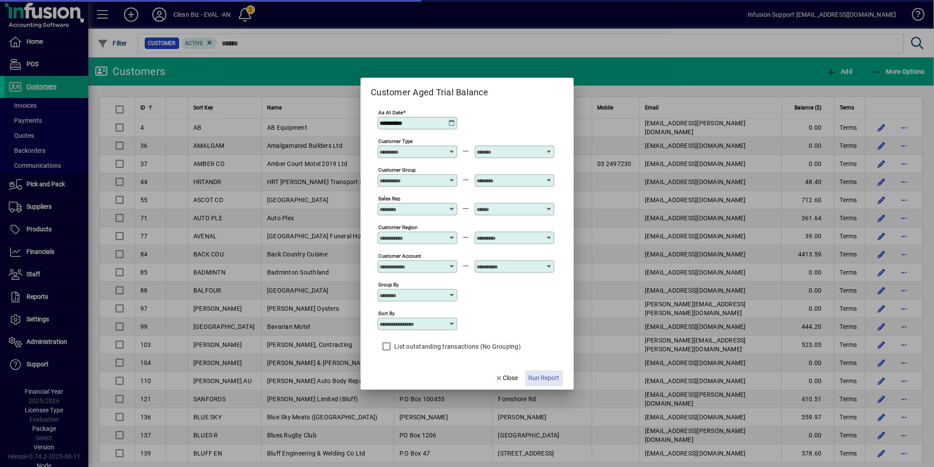
click at [551, 380] on span "Run Report" at bounding box center [544, 377] width 31 height 9
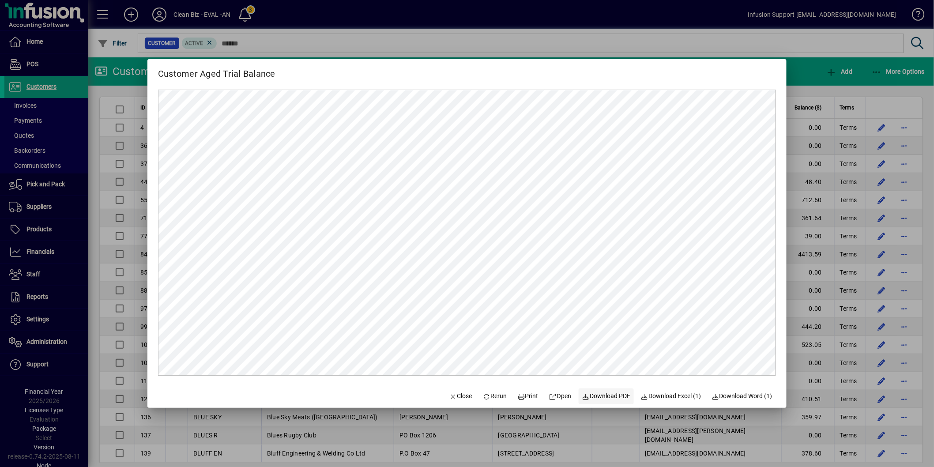
click at [610, 396] on span "Download PDF" at bounding box center [606, 396] width 49 height 9
click at [449, 398] on span "Close" at bounding box center [460, 396] width 23 height 9
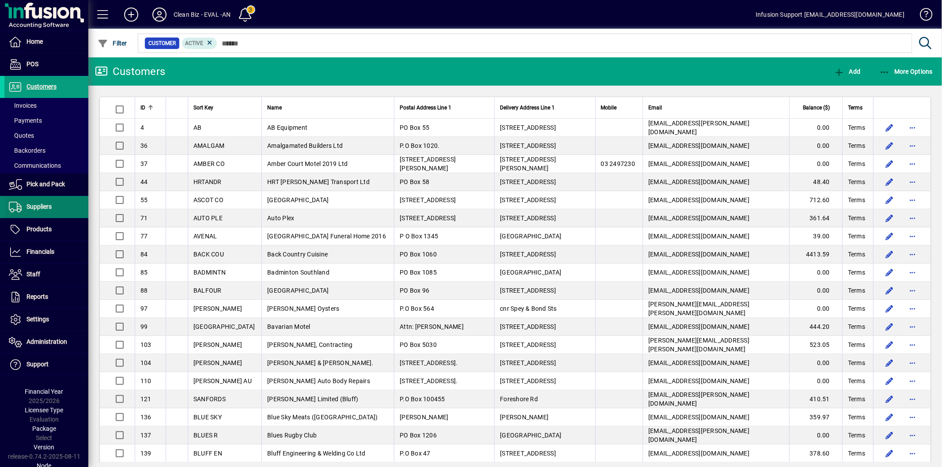
click at [35, 205] on span "Suppliers" at bounding box center [38, 206] width 25 height 7
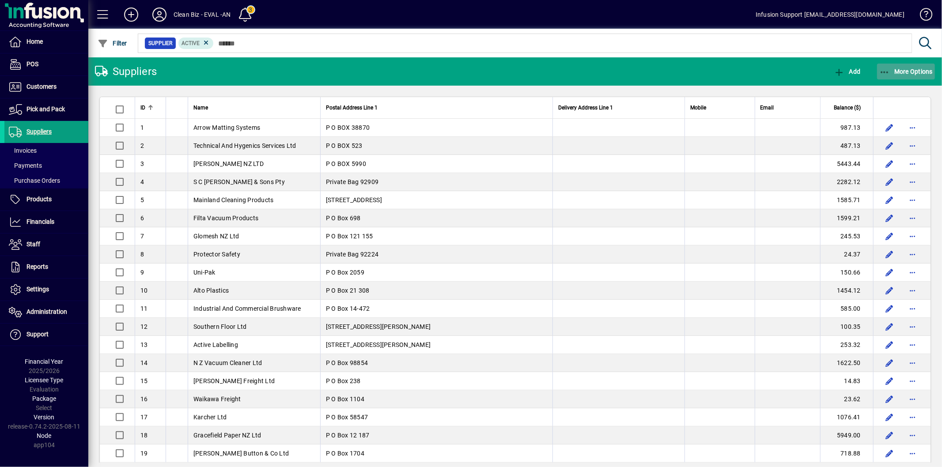
click at [897, 72] on span "More Options" at bounding box center [906, 71] width 54 height 7
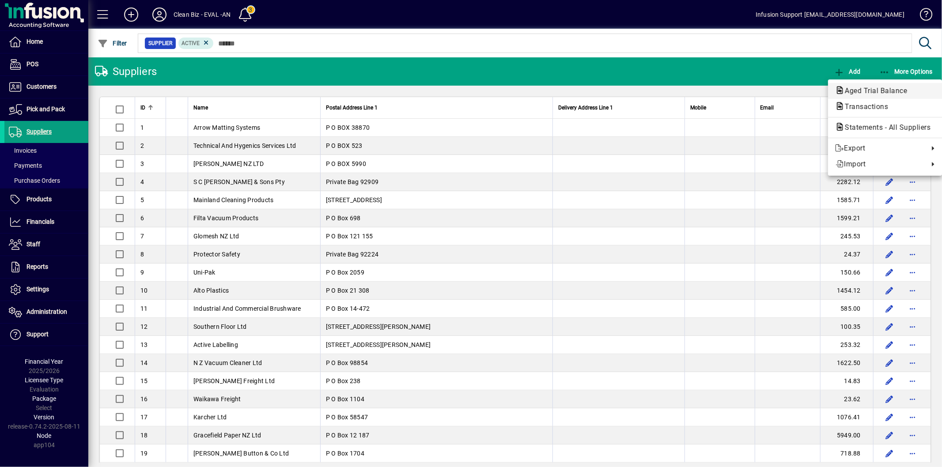
click at [882, 89] on span "Aged Trial Balance" at bounding box center [873, 91] width 76 height 8
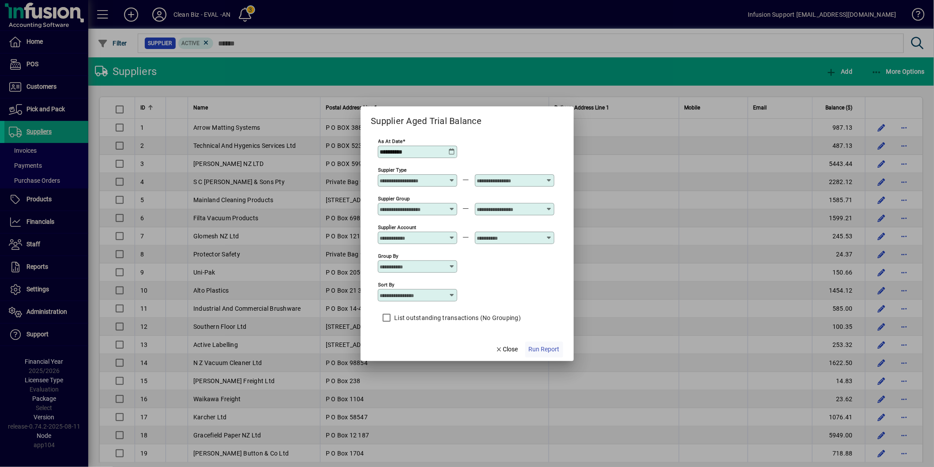
click at [551, 349] on span "Run Report" at bounding box center [544, 349] width 31 height 9
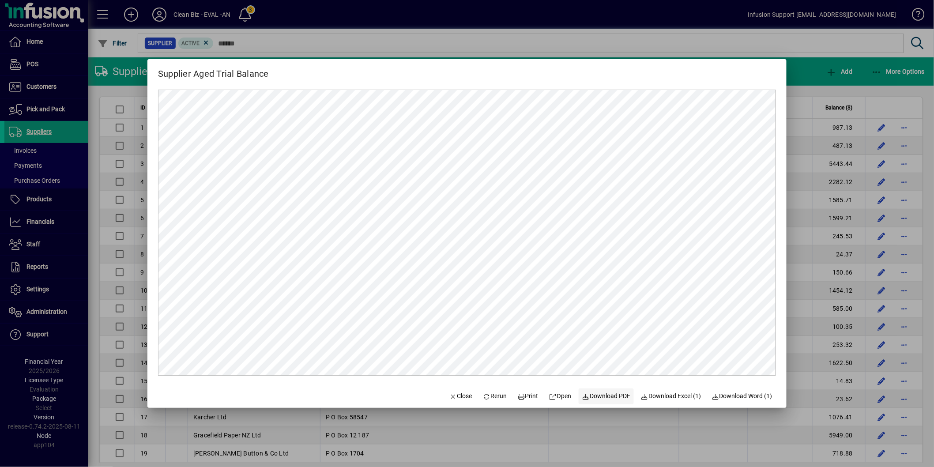
click at [601, 393] on span "Download PDF" at bounding box center [606, 396] width 49 height 9
click at [452, 400] on span "Close" at bounding box center [460, 396] width 23 height 9
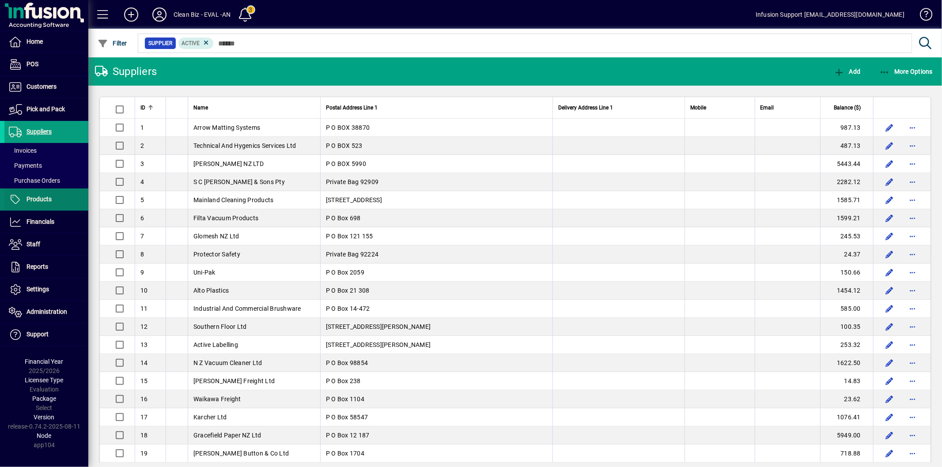
click at [46, 196] on span "Products" at bounding box center [38, 199] width 25 height 7
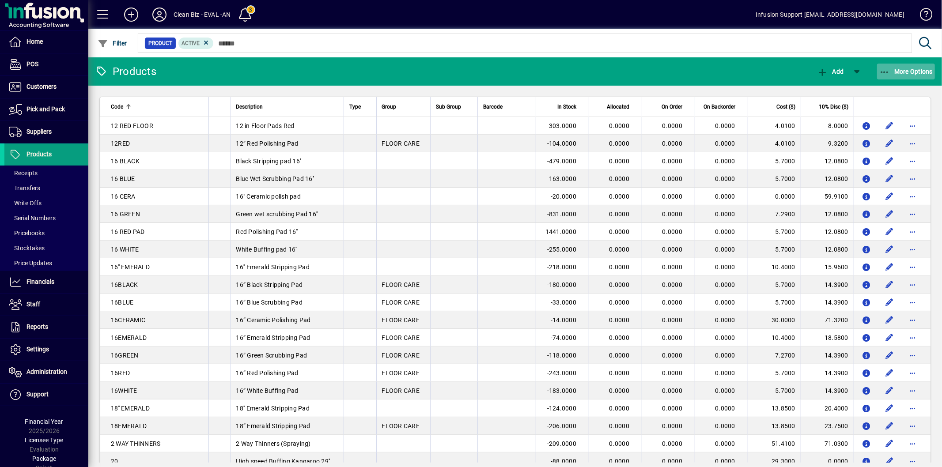
click at [902, 72] on span "More Options" at bounding box center [906, 71] width 54 height 7
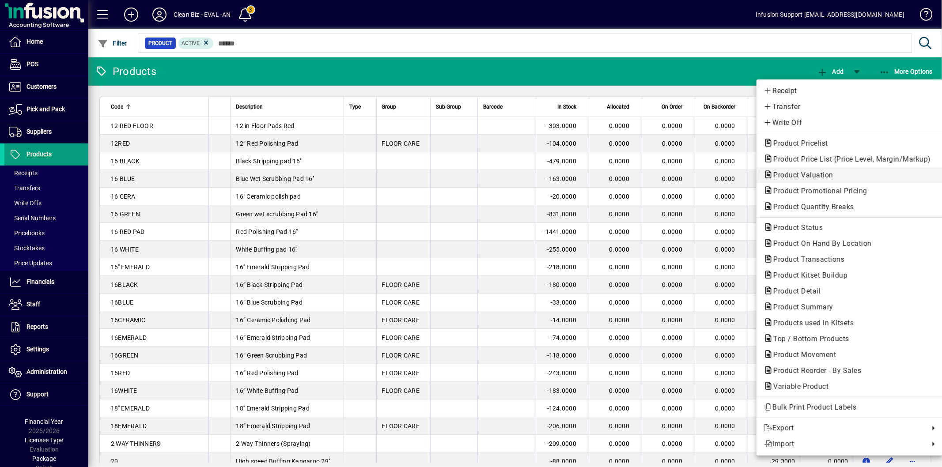
click at [817, 173] on span "Product Valuation" at bounding box center [800, 175] width 74 height 8
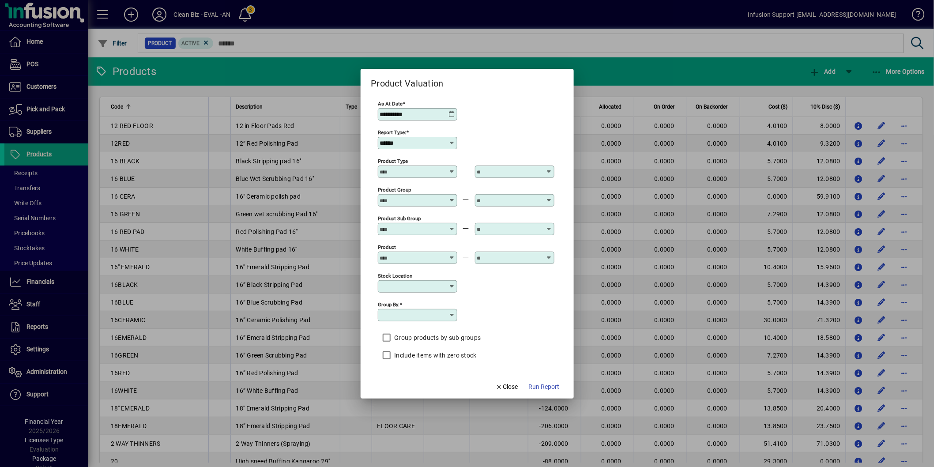
type input "**********"
click at [554, 386] on span "Run Report" at bounding box center [544, 386] width 31 height 9
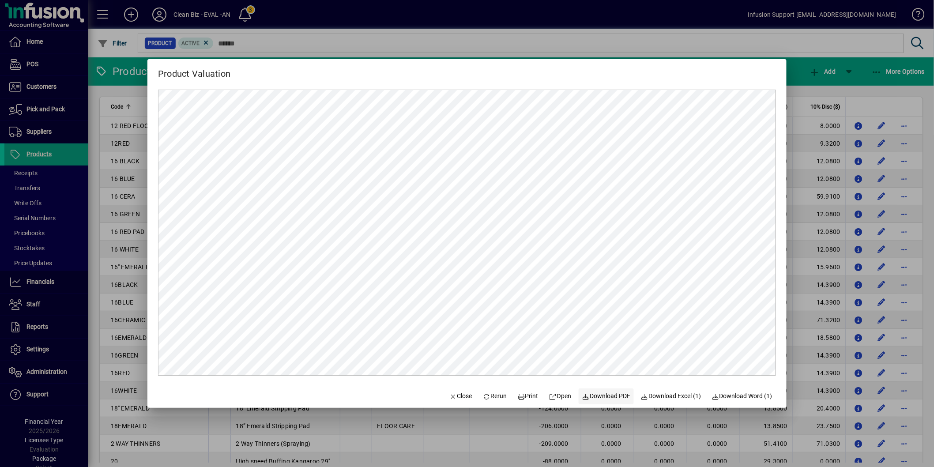
click at [616, 394] on span "Download PDF" at bounding box center [606, 396] width 49 height 9
click at [453, 398] on span "Close" at bounding box center [460, 396] width 23 height 9
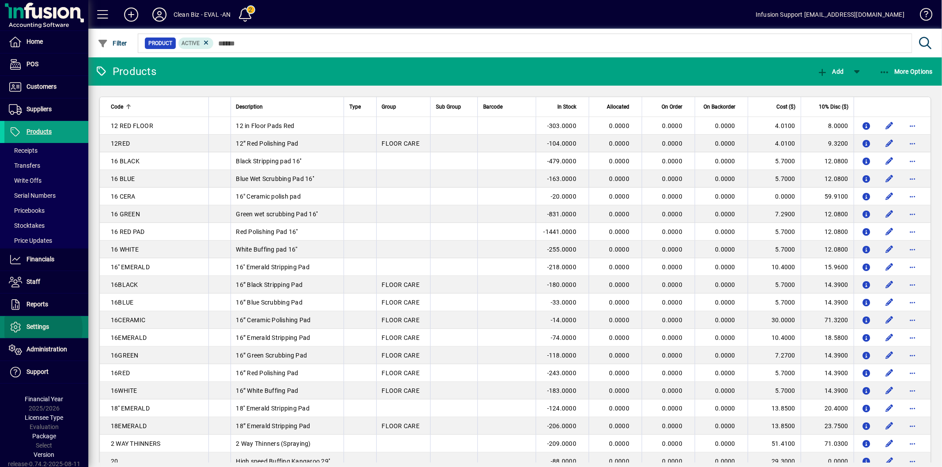
click at [39, 329] on span "Settings" at bounding box center [37, 326] width 23 height 7
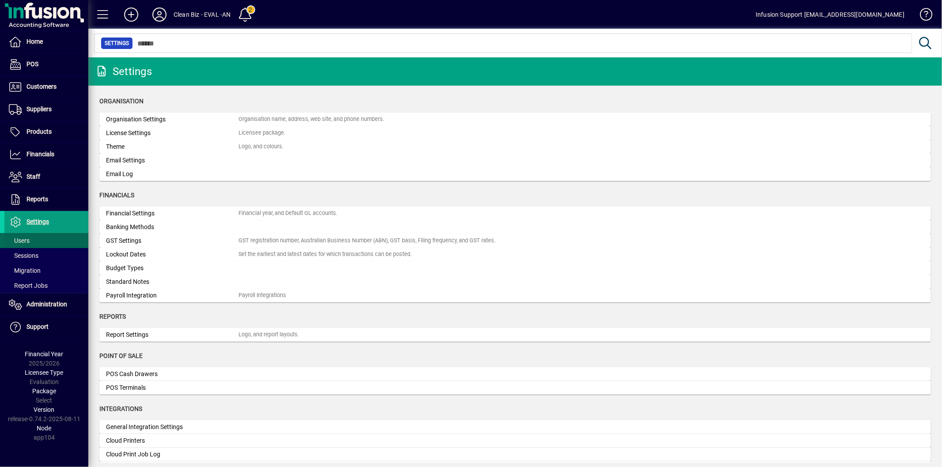
click at [37, 242] on span at bounding box center [46, 240] width 84 height 21
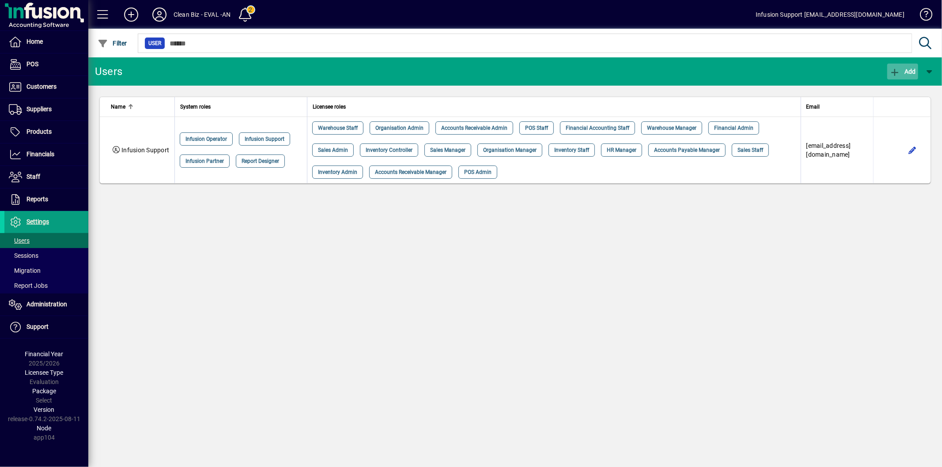
click at [893, 65] on span "button" at bounding box center [902, 71] width 31 height 21
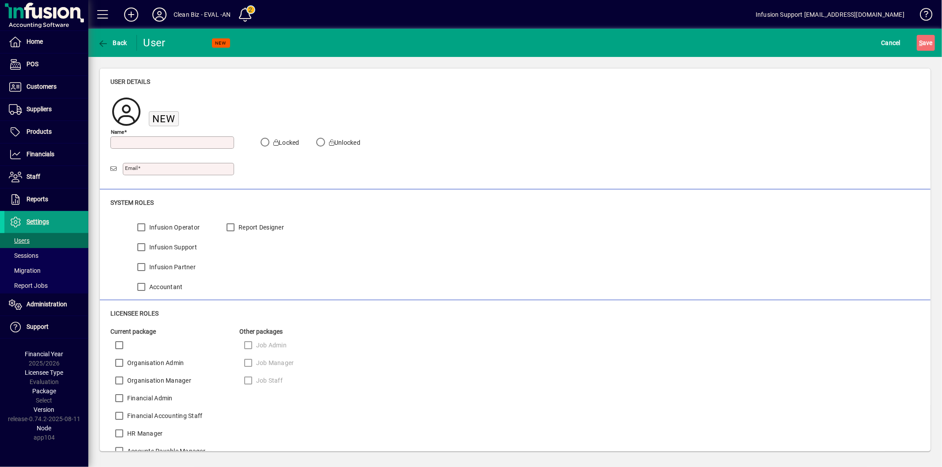
click at [154, 139] on input "Name" at bounding box center [173, 142] width 121 height 7
click at [151, 142] on input "****" at bounding box center [173, 142] width 121 height 7
type input "**********"
click at [162, 170] on input "Email" at bounding box center [179, 169] width 109 height 7
type input "**********"
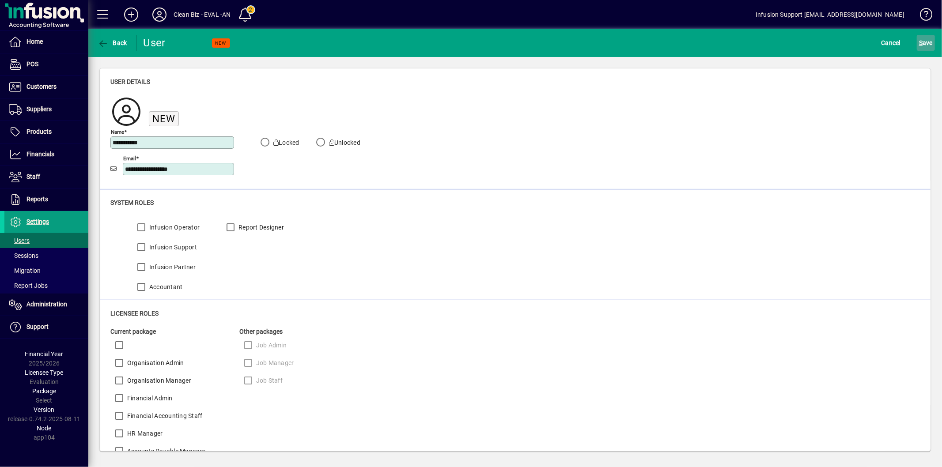
click at [928, 42] on span "S ave" at bounding box center [926, 43] width 14 height 14
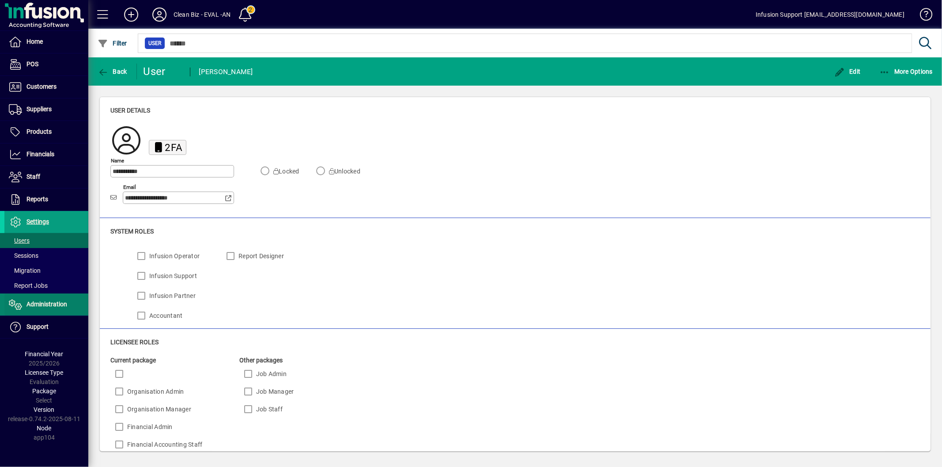
click at [52, 306] on span "Administration" at bounding box center [46, 304] width 41 height 7
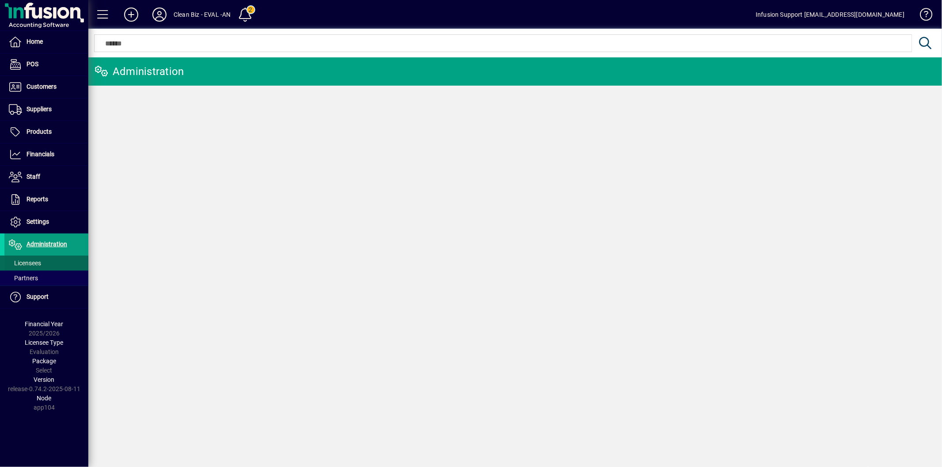
click at [52, 266] on span at bounding box center [46, 263] width 84 height 21
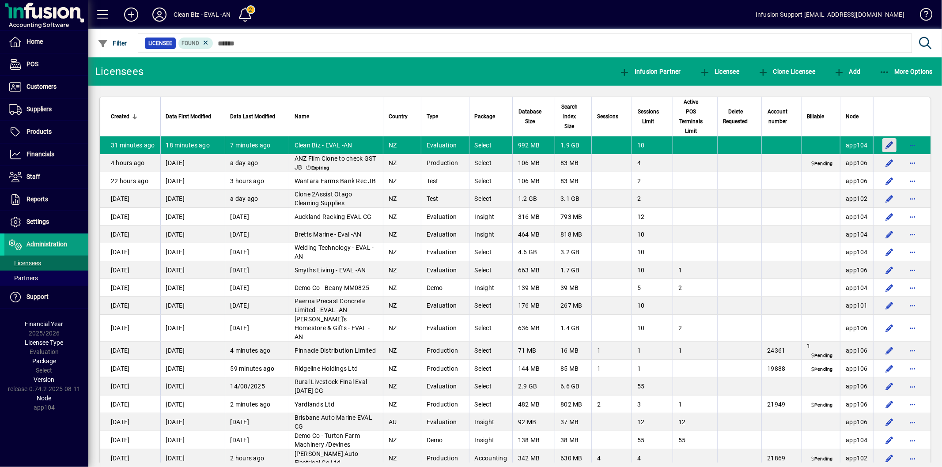
click at [882, 147] on span "button" at bounding box center [889, 145] width 21 height 21
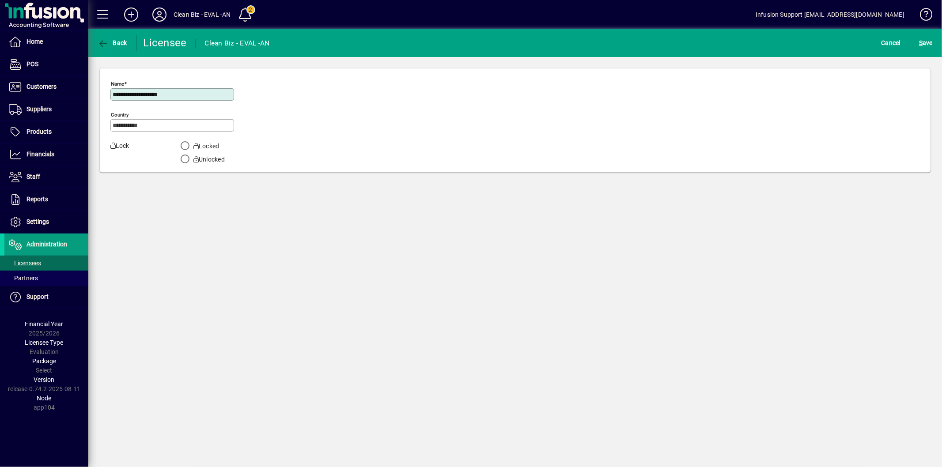
click at [131, 95] on input "**********" at bounding box center [173, 94] width 121 height 7
type input "**********"
click at [924, 41] on span "S ave" at bounding box center [926, 43] width 14 height 14
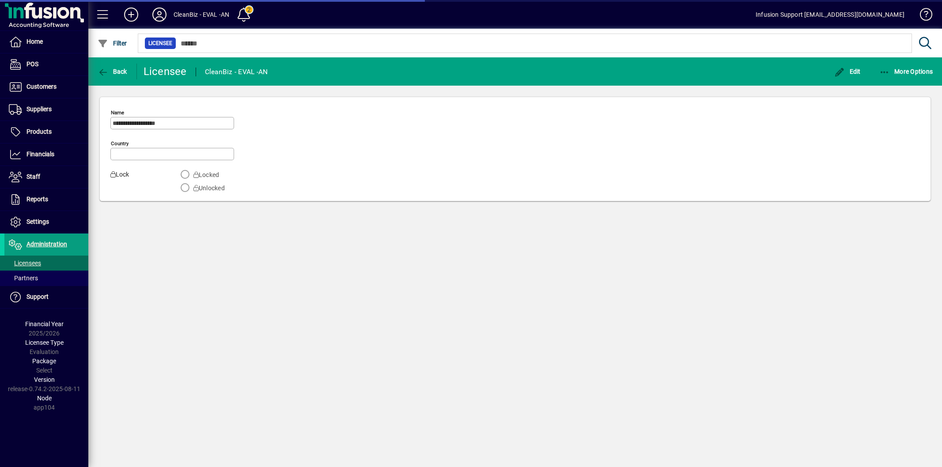
type input "**********"
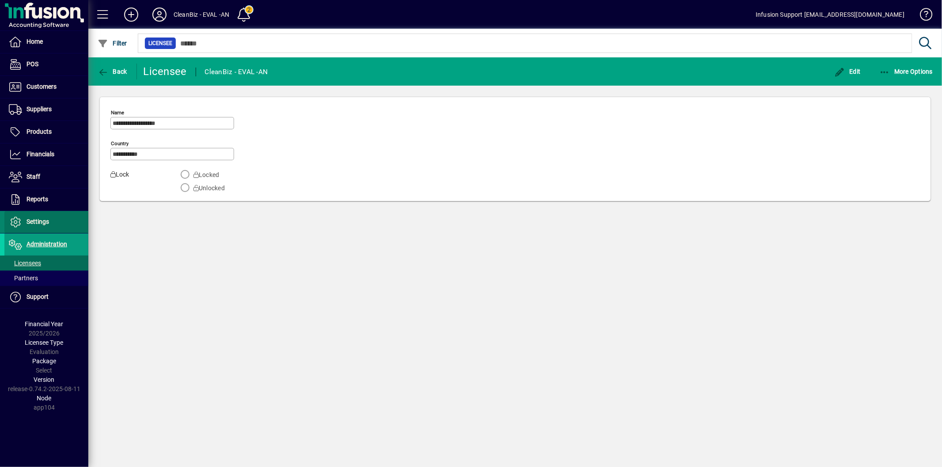
click at [42, 216] on span at bounding box center [46, 221] width 84 height 21
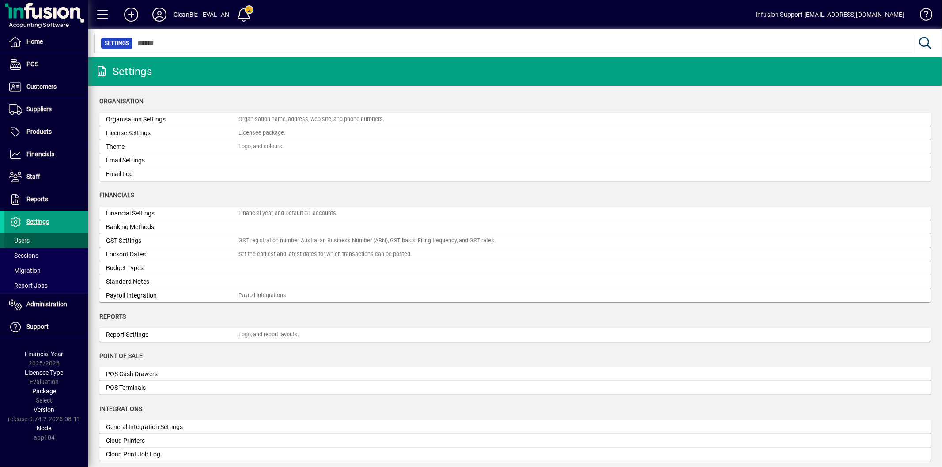
click at [24, 237] on span "Users" at bounding box center [19, 240] width 21 height 7
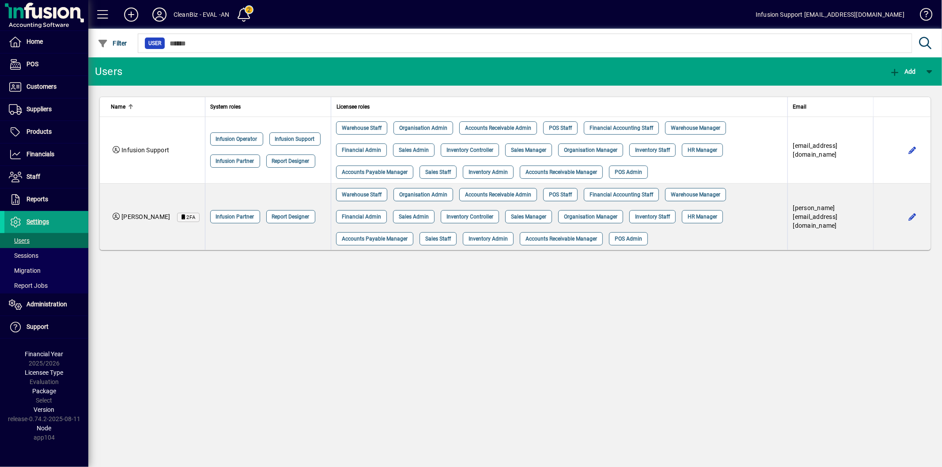
click at [239, 332] on div "Users Add Name System roles Licensee roles Email Infusion Support Infusion Oper…" at bounding box center [514, 262] width 853 height 410
click at [378, 316] on div "Users Add Name System roles Licensee roles Email Infusion Support Infusion Oper…" at bounding box center [514, 262] width 853 height 410
